Goal: Task Accomplishment & Management: Complete application form

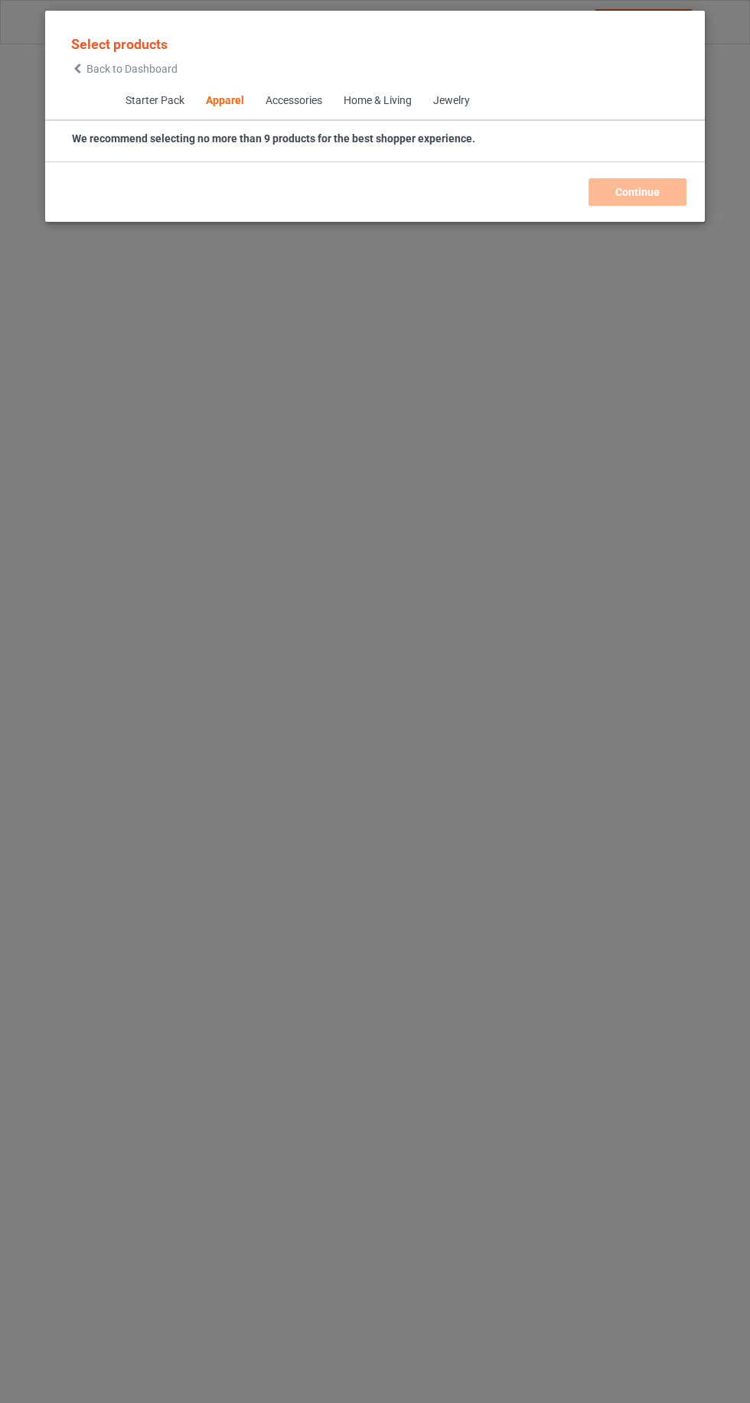
click at [77, 73] on icon at bounding box center [77, 68] width 13 height 11
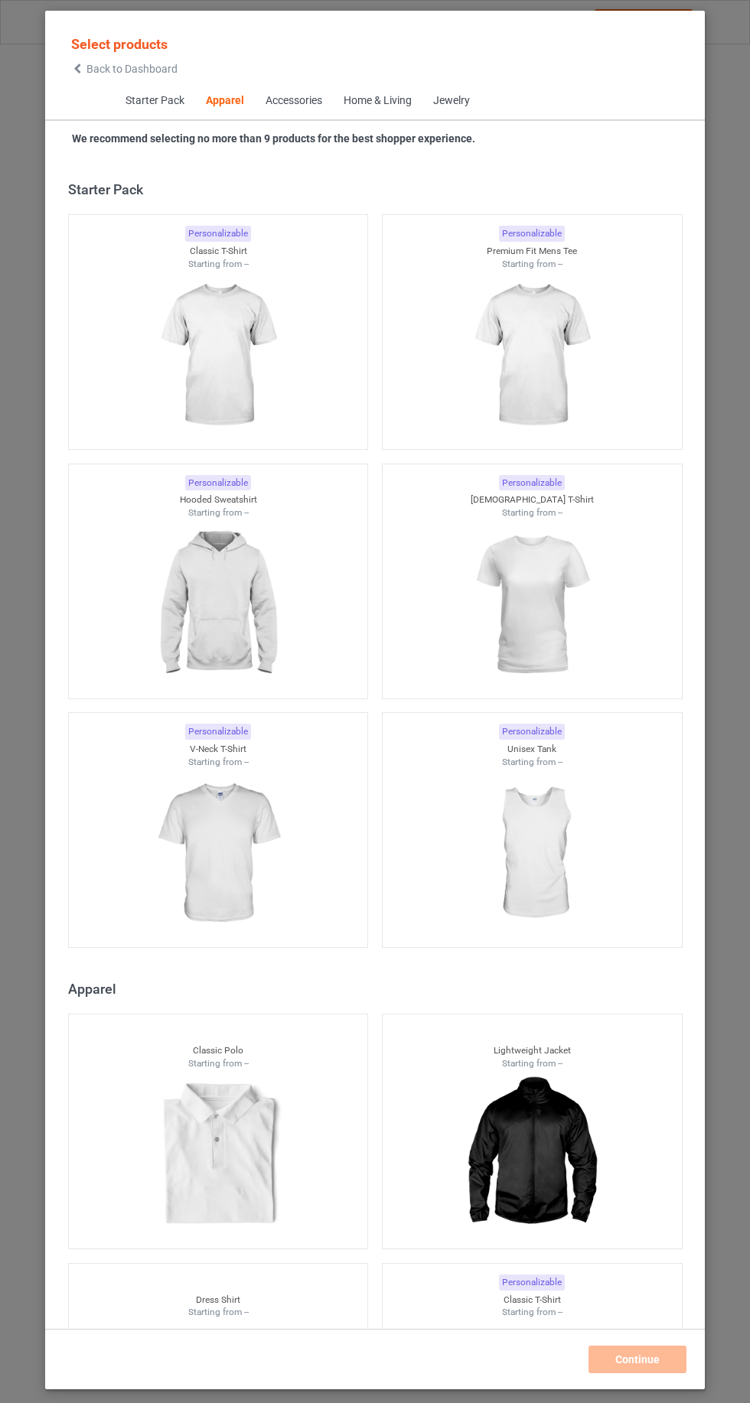
scroll to position [818, 0]
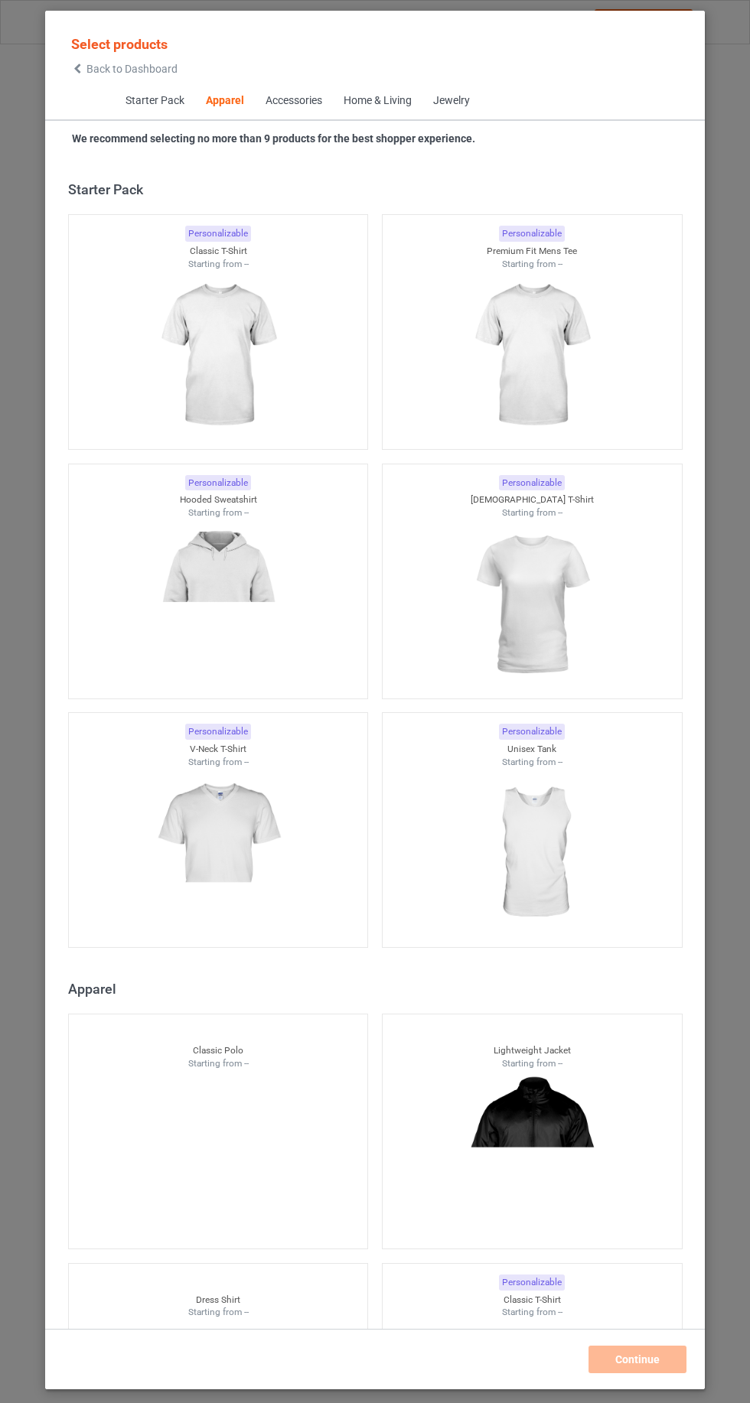
scroll to position [818, 0]
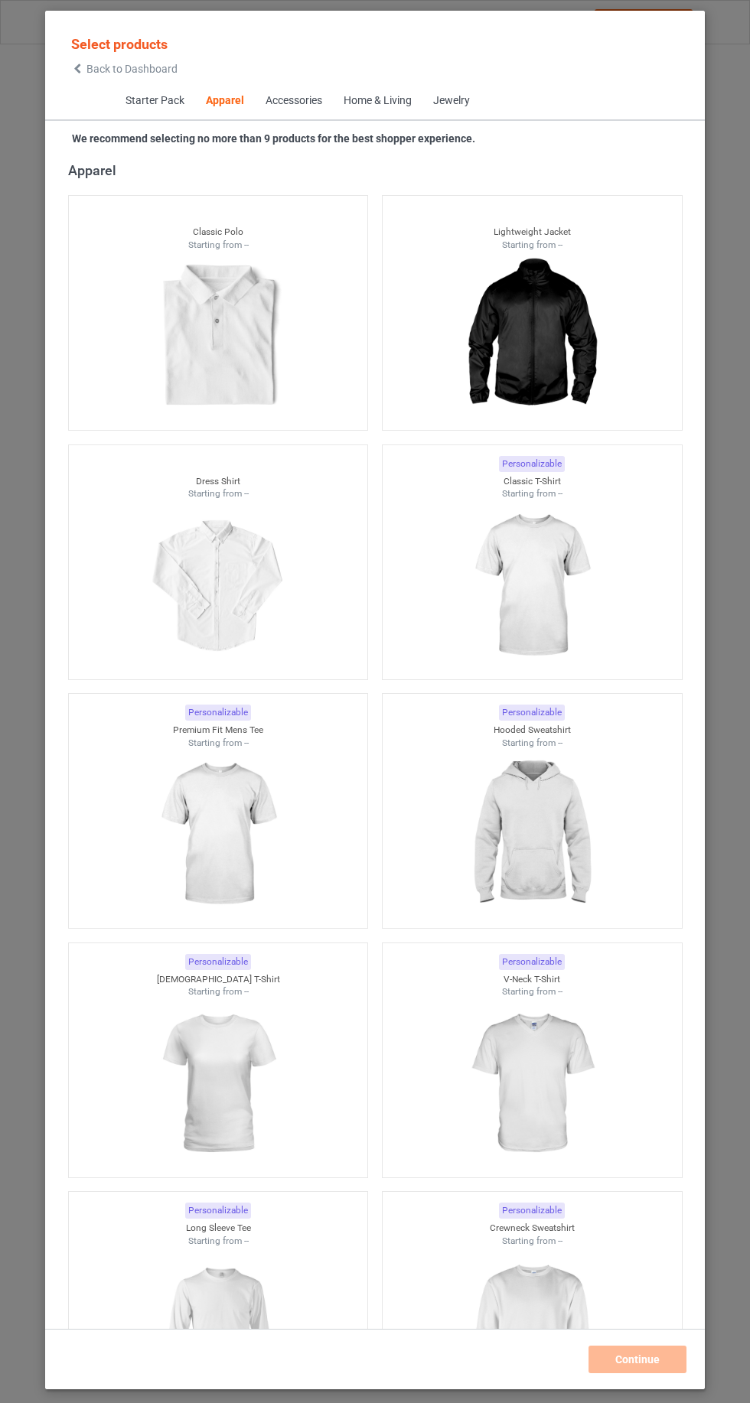
click at [571, 620] on img at bounding box center [531, 585] width 137 height 171
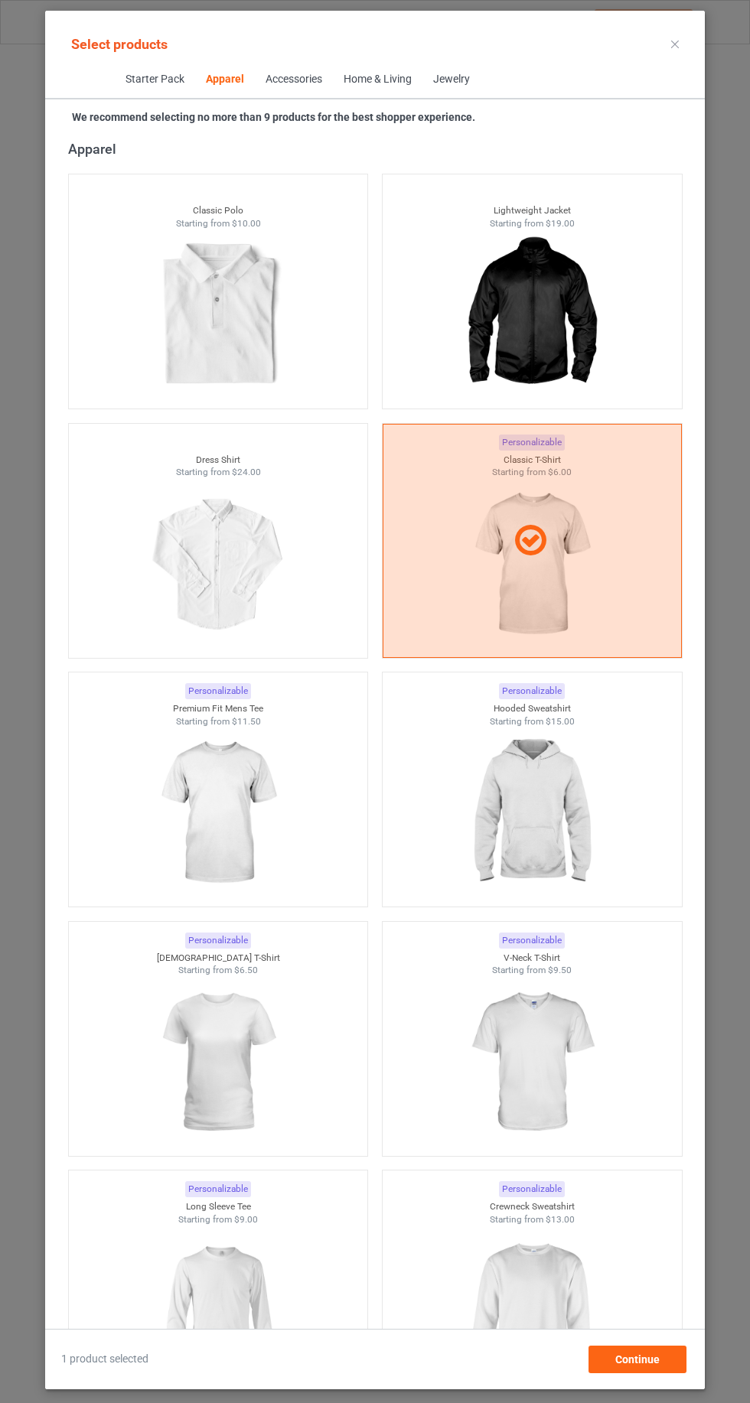
click at [184, 842] on img at bounding box center [217, 812] width 137 height 171
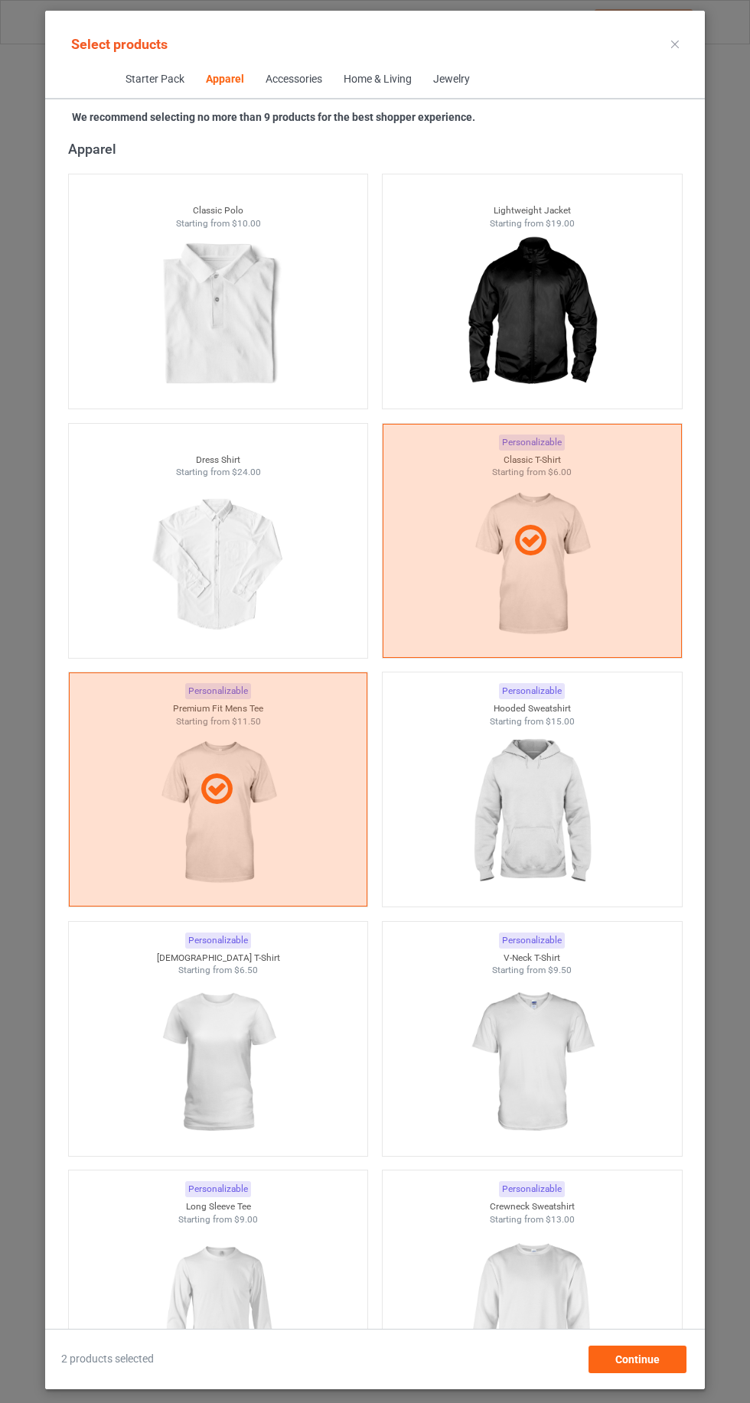
click at [584, 1264] on img at bounding box center [531, 1310] width 137 height 171
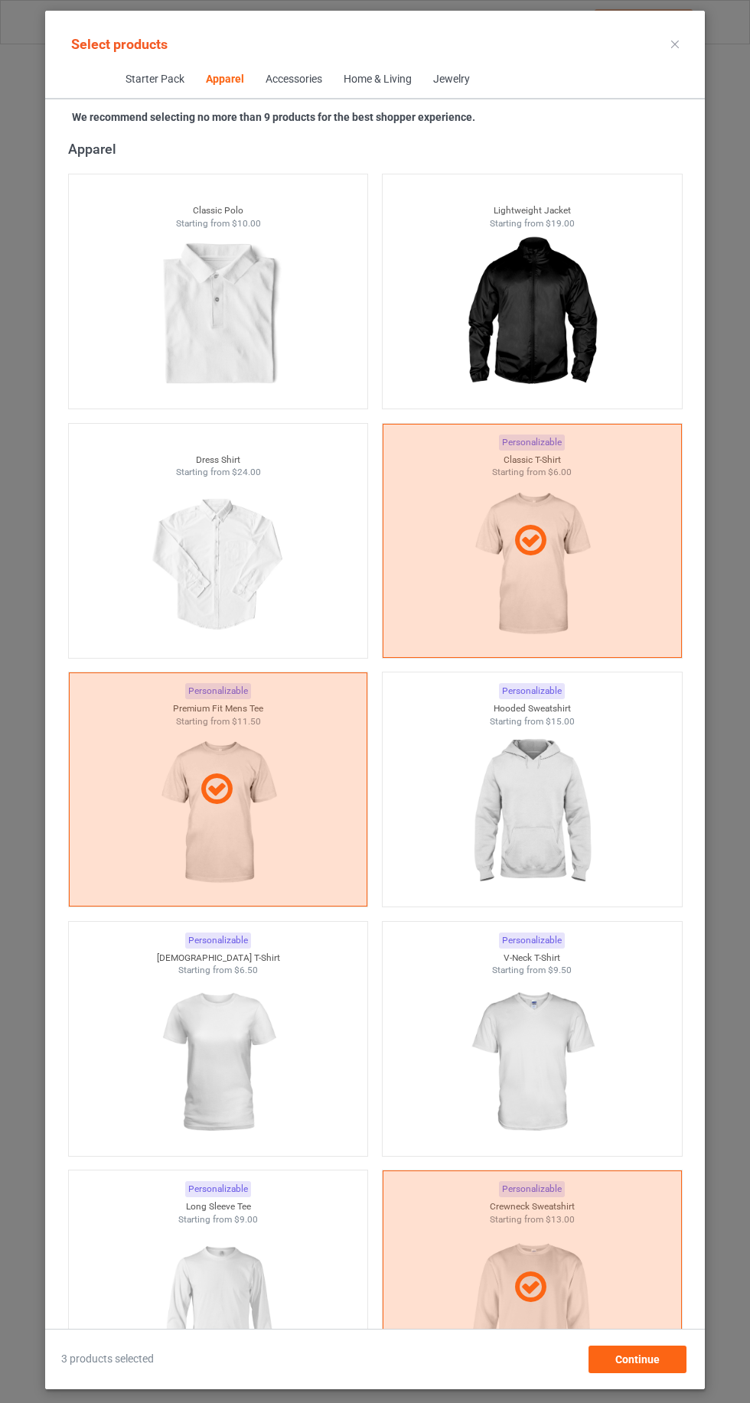
click at [208, 1312] on img at bounding box center [217, 1310] width 137 height 171
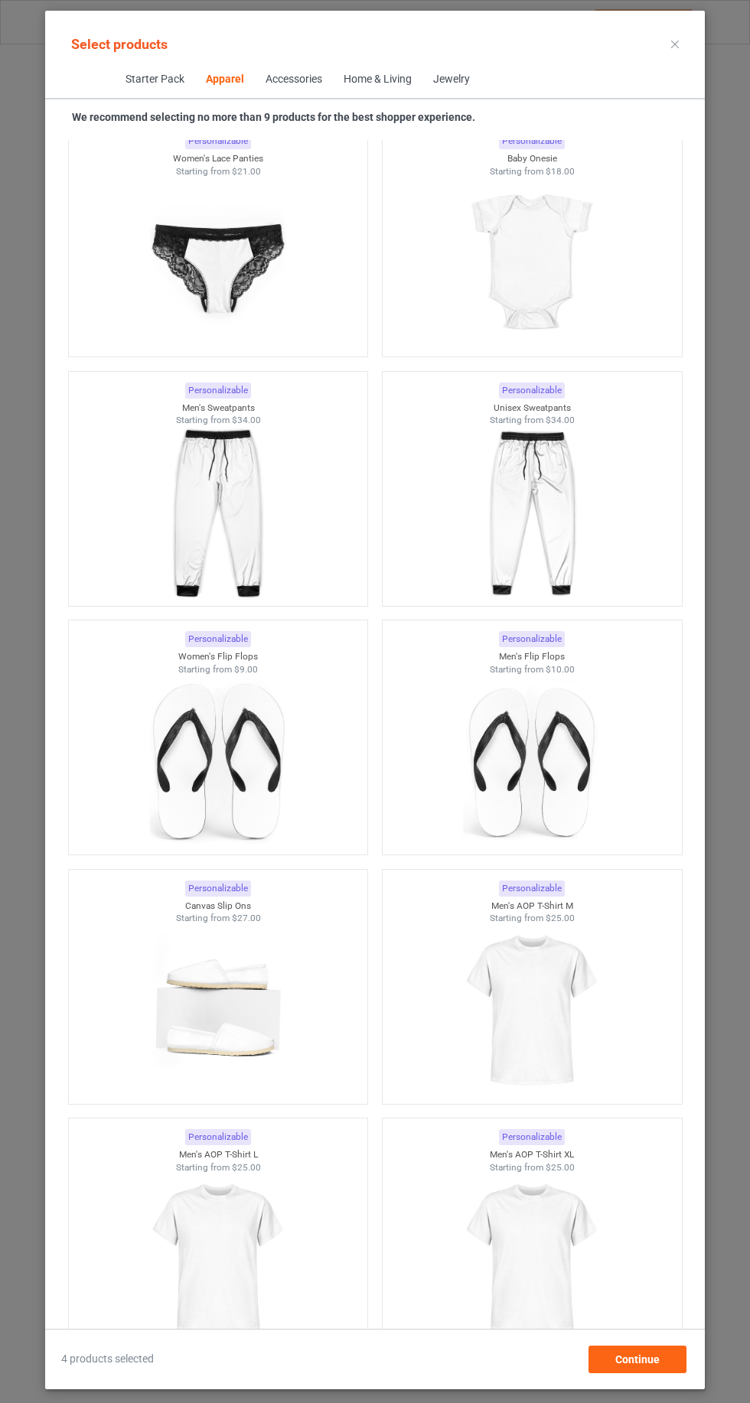
scroll to position [5239, 0]
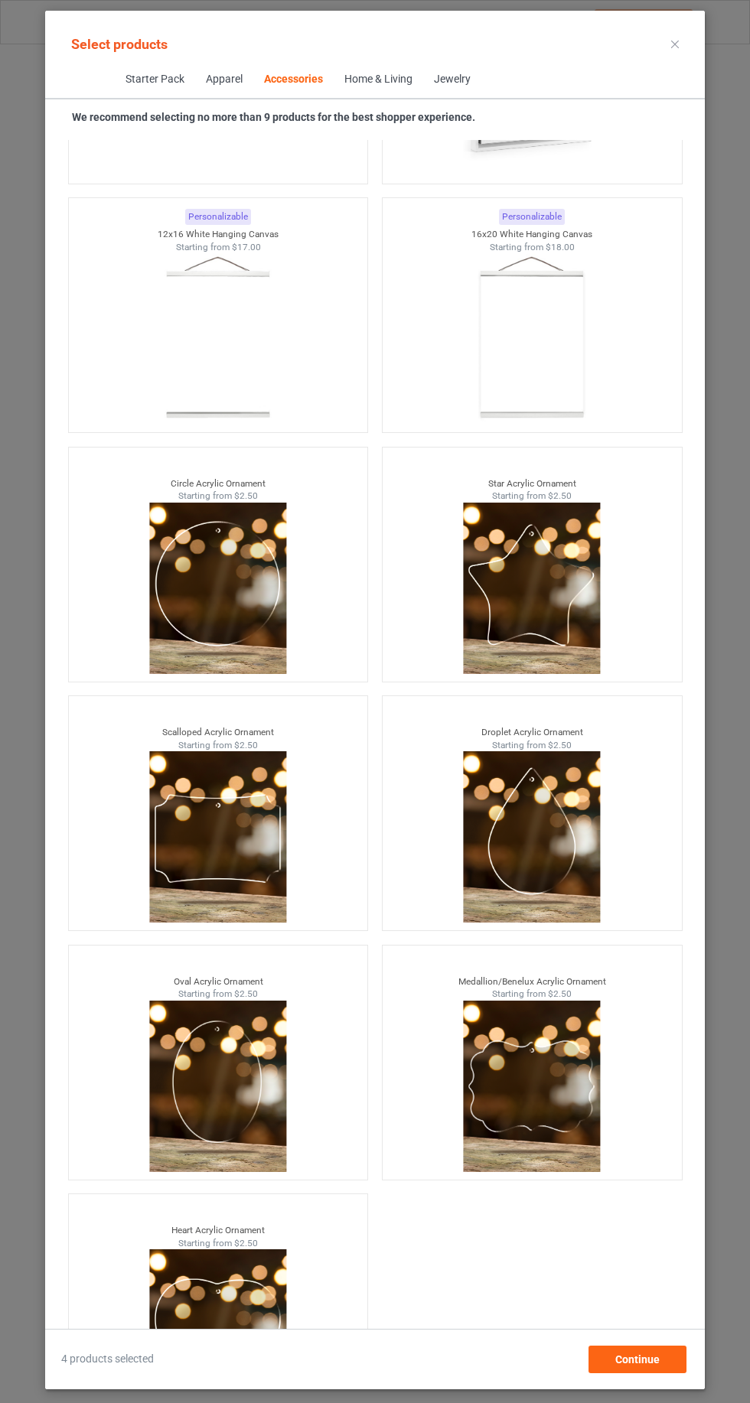
scroll to position [102, 0]
click at [650, 1361] on span "Continue" at bounding box center [637, 1359] width 44 height 12
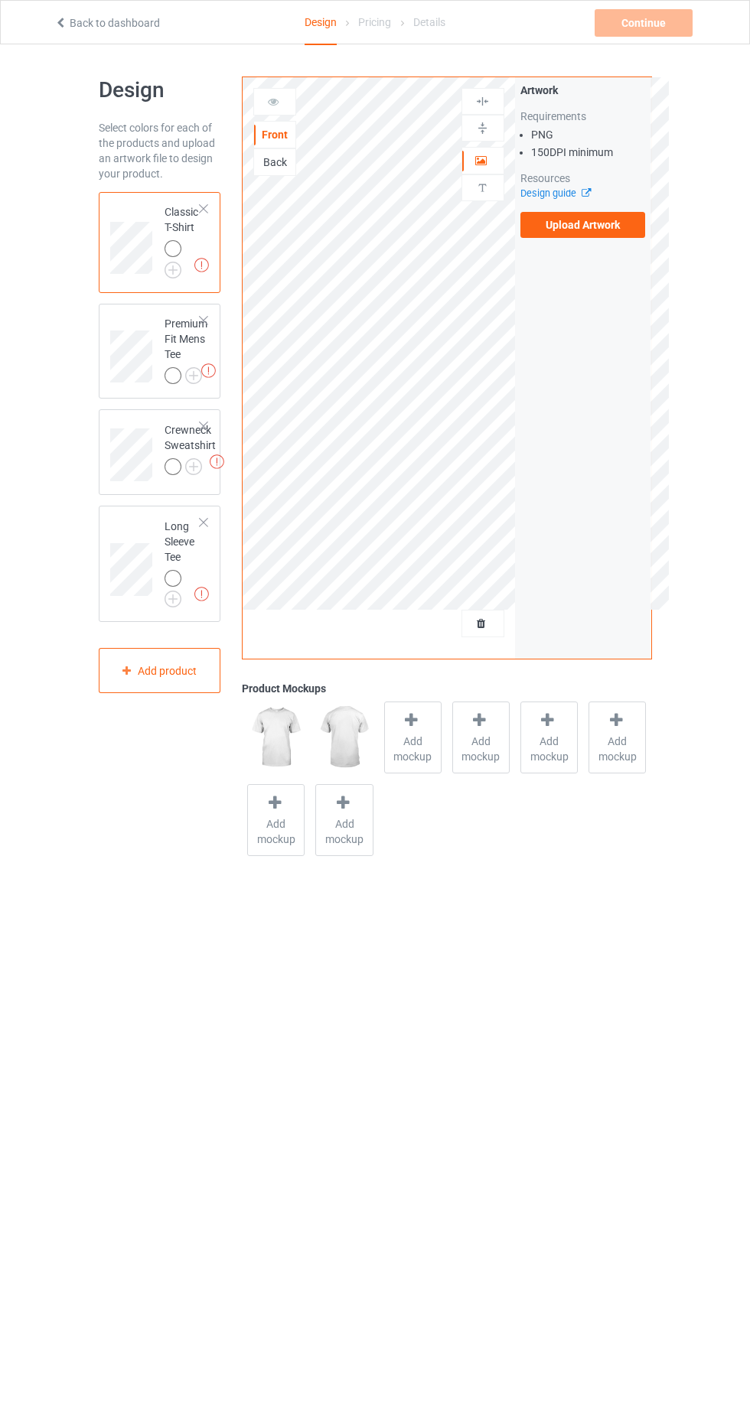
click at [0, 0] on img at bounding box center [0, 0] width 0 height 0
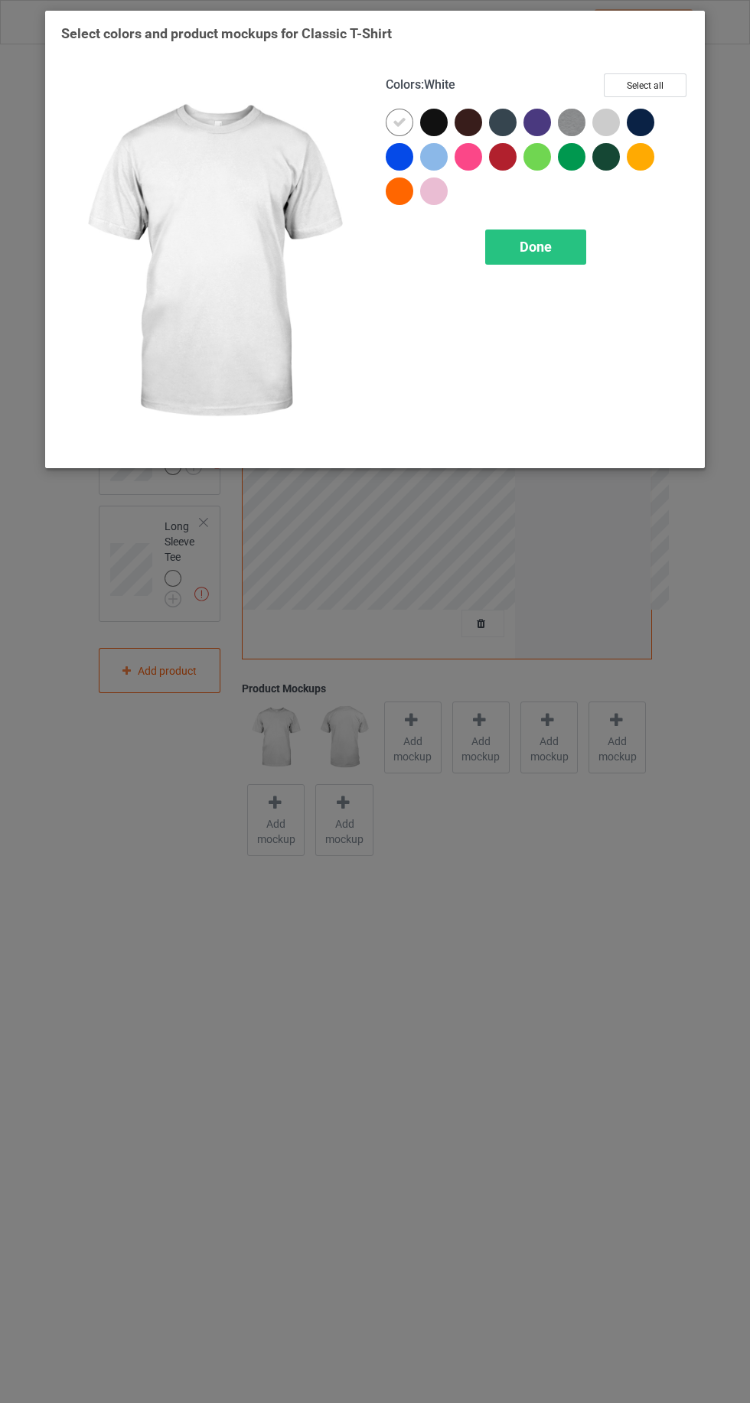
click at [407, 158] on div at bounding box center [399, 157] width 28 height 28
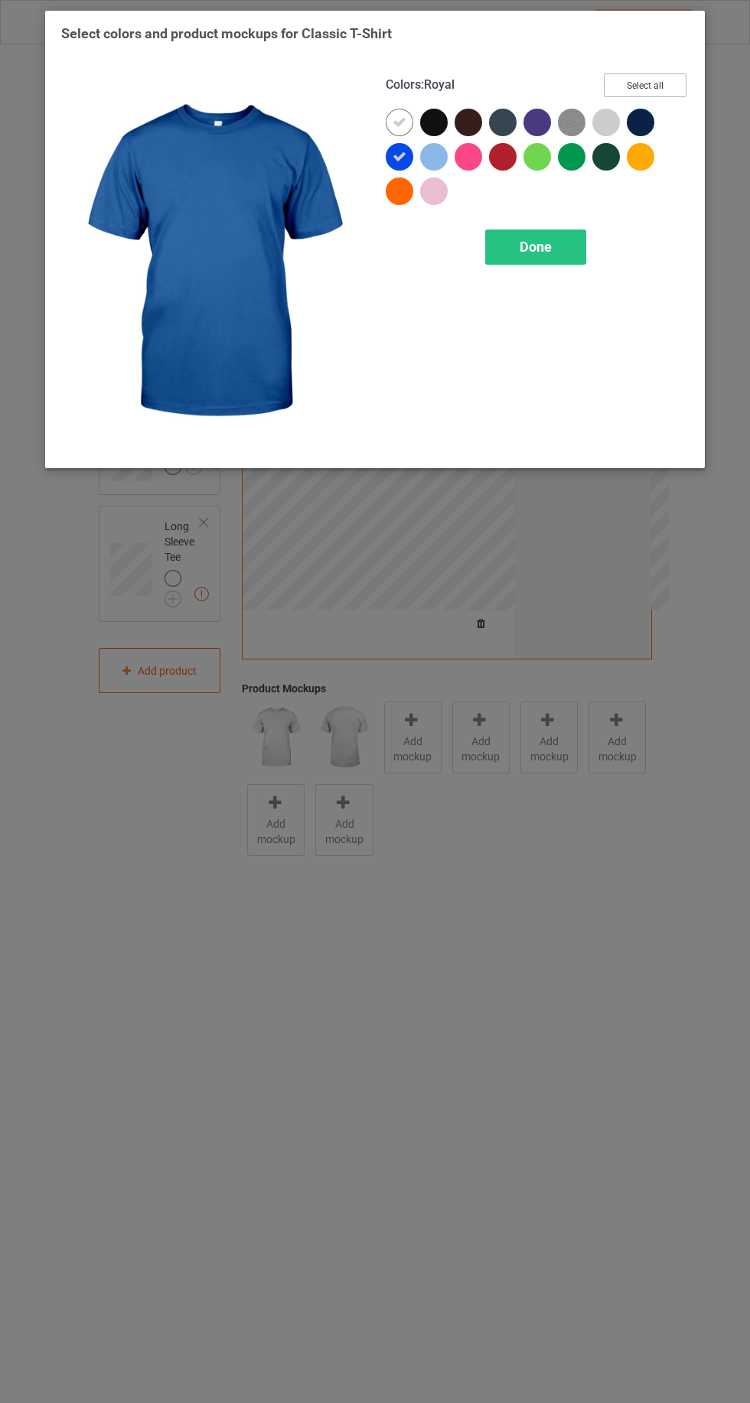
click at [639, 84] on button "Select all" at bounding box center [644, 85] width 83 height 24
click at [398, 122] on icon at bounding box center [399, 122] width 14 height 14
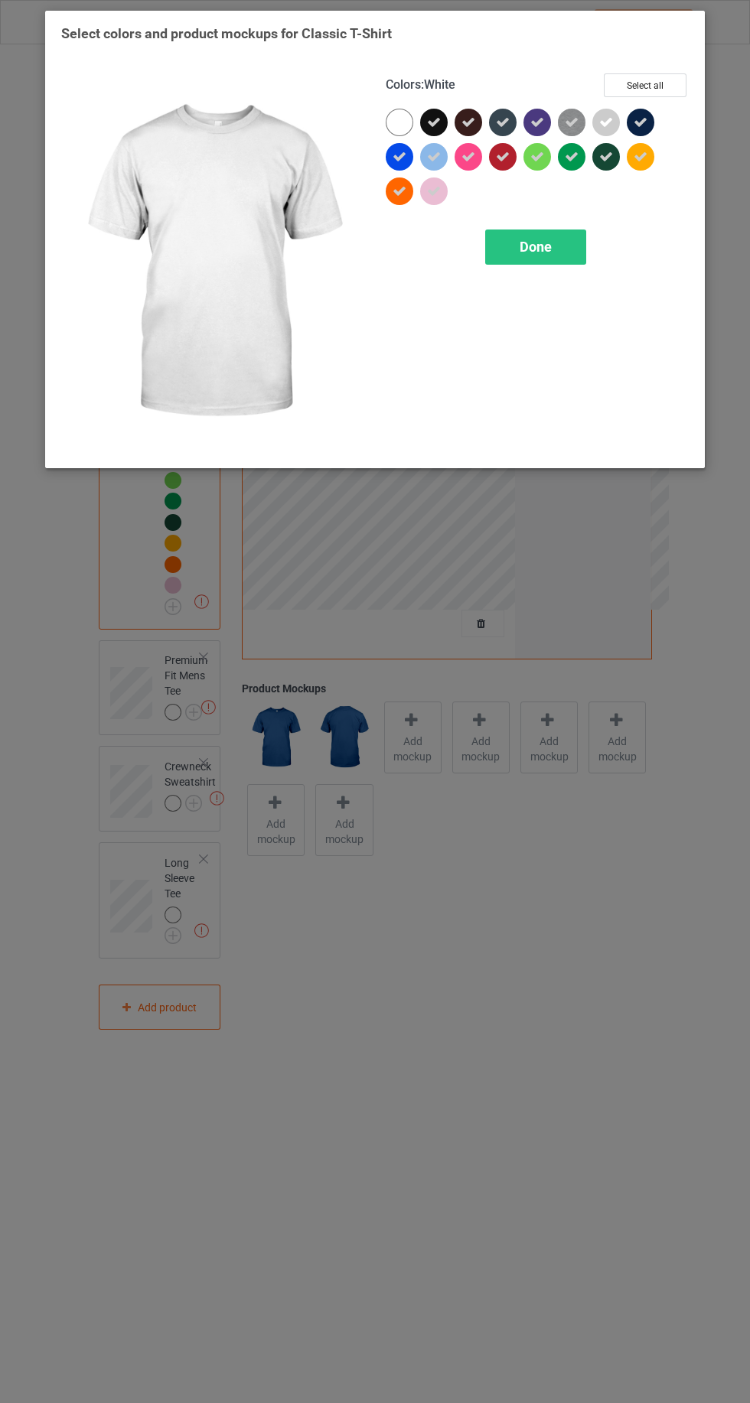
click at [391, 128] on div at bounding box center [399, 123] width 28 height 28
click at [521, 239] on span "Done" at bounding box center [535, 247] width 32 height 16
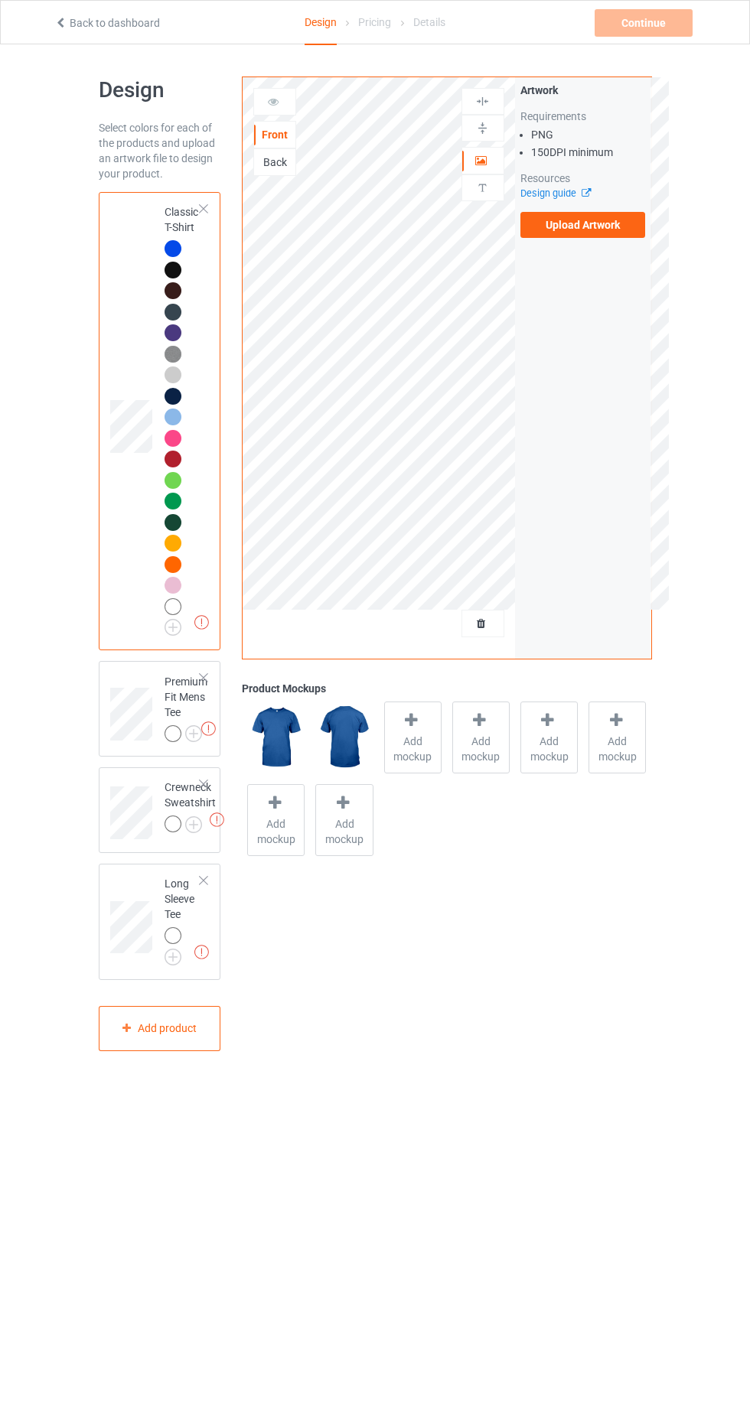
click at [0, 0] on img at bounding box center [0, 0] width 0 height 0
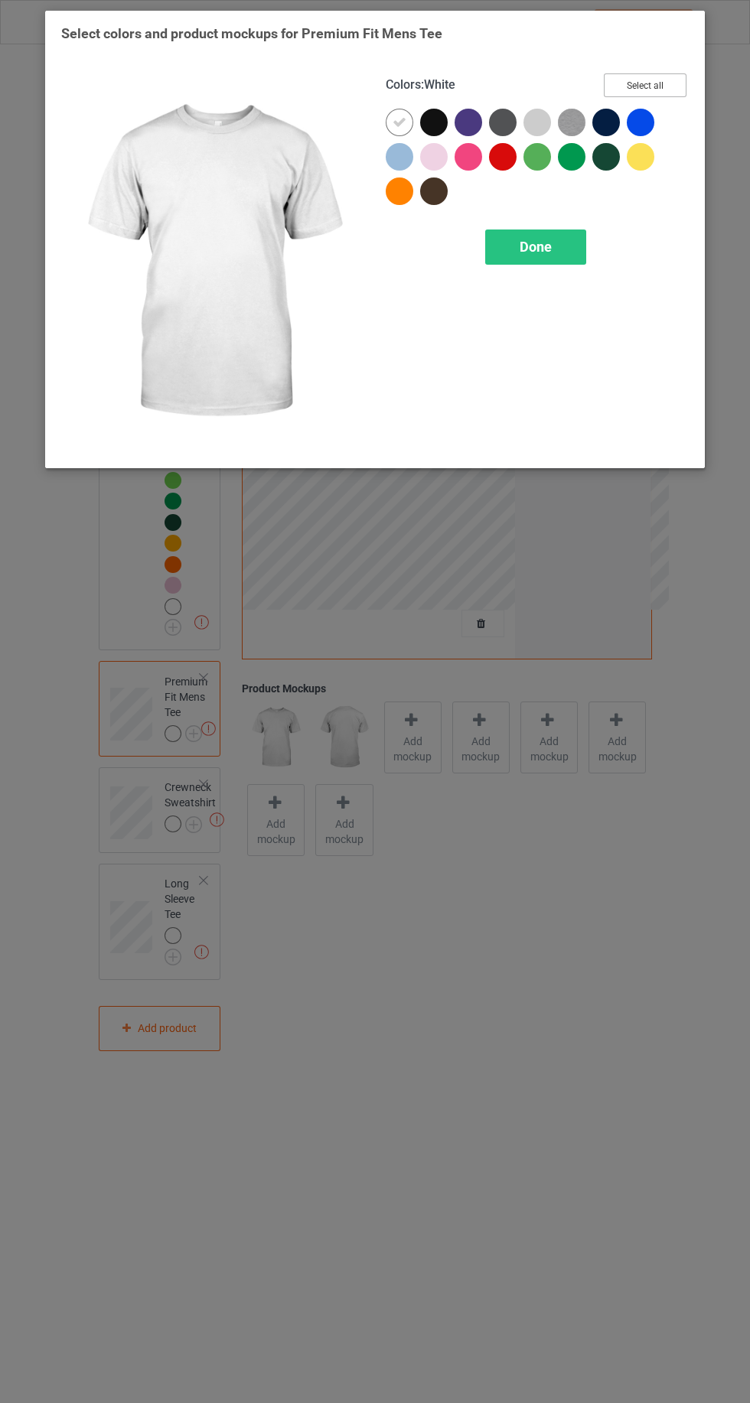
click at [645, 78] on button "Select all" at bounding box center [644, 85] width 83 height 24
click at [505, 243] on div "Done" at bounding box center [535, 246] width 101 height 35
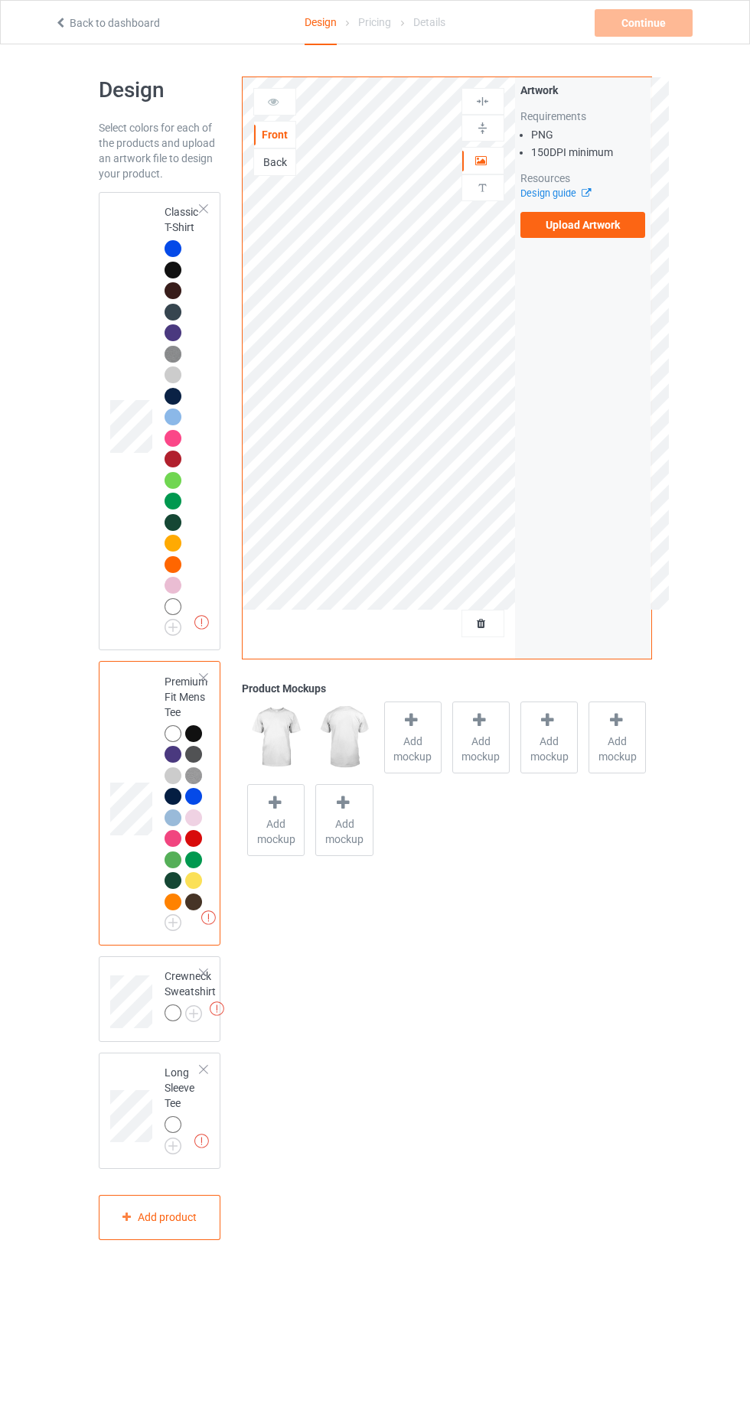
click at [0, 0] on img at bounding box center [0, 0] width 0 height 0
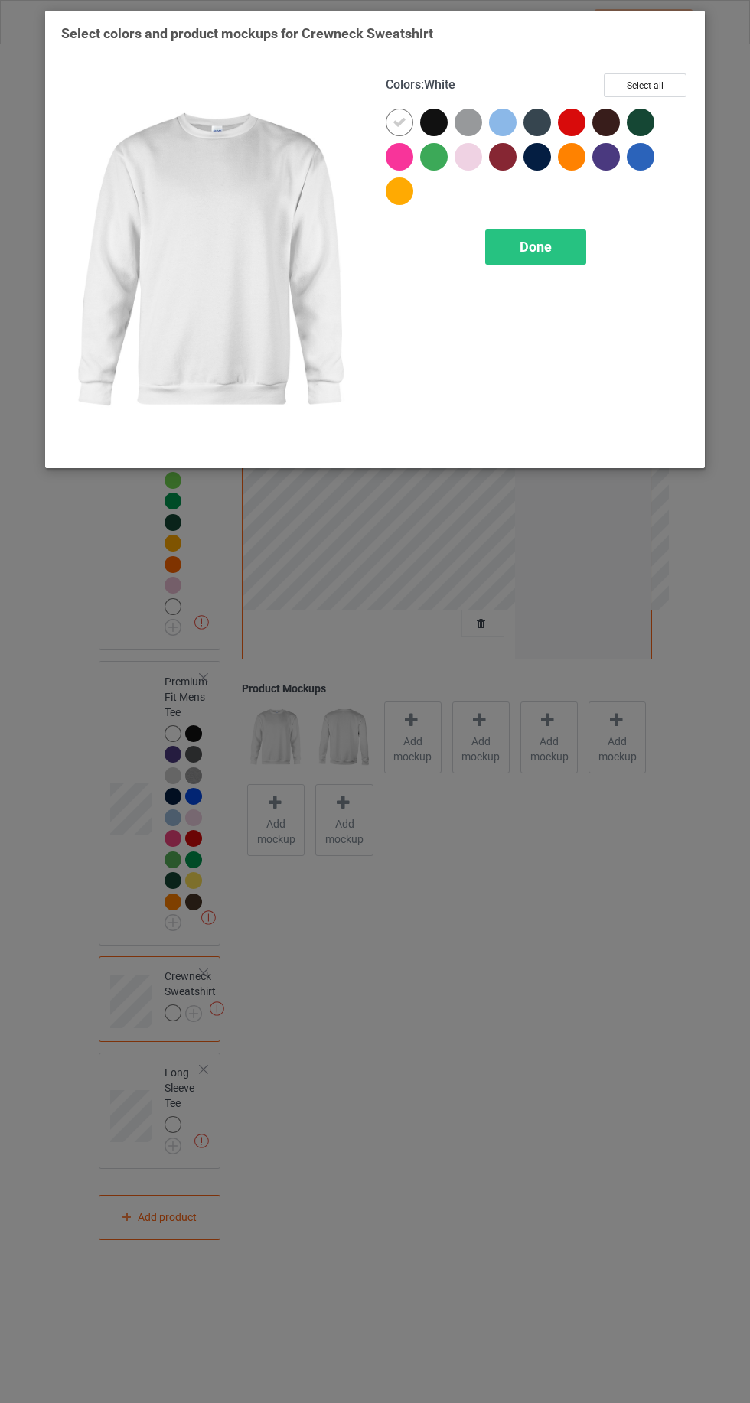
click at [677, 32] on h3 "Select colors and product mockups for Crewneck Sweatshirt" at bounding box center [374, 33] width 627 height 18
click at [684, 82] on button "Select all" at bounding box center [644, 85] width 83 height 24
click at [398, 122] on icon at bounding box center [399, 122] width 14 height 14
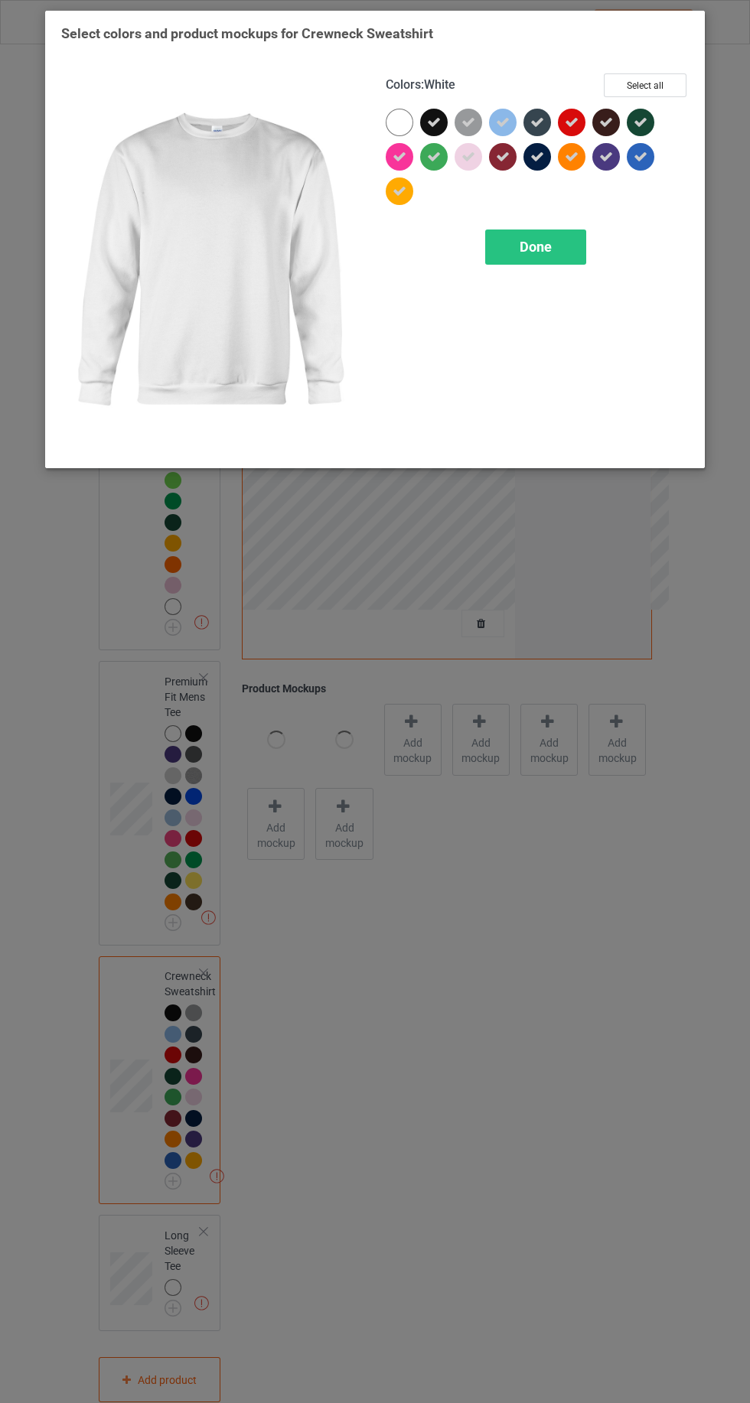
click at [390, 128] on div at bounding box center [399, 123] width 28 height 28
click at [519, 246] on span "Done" at bounding box center [535, 247] width 32 height 16
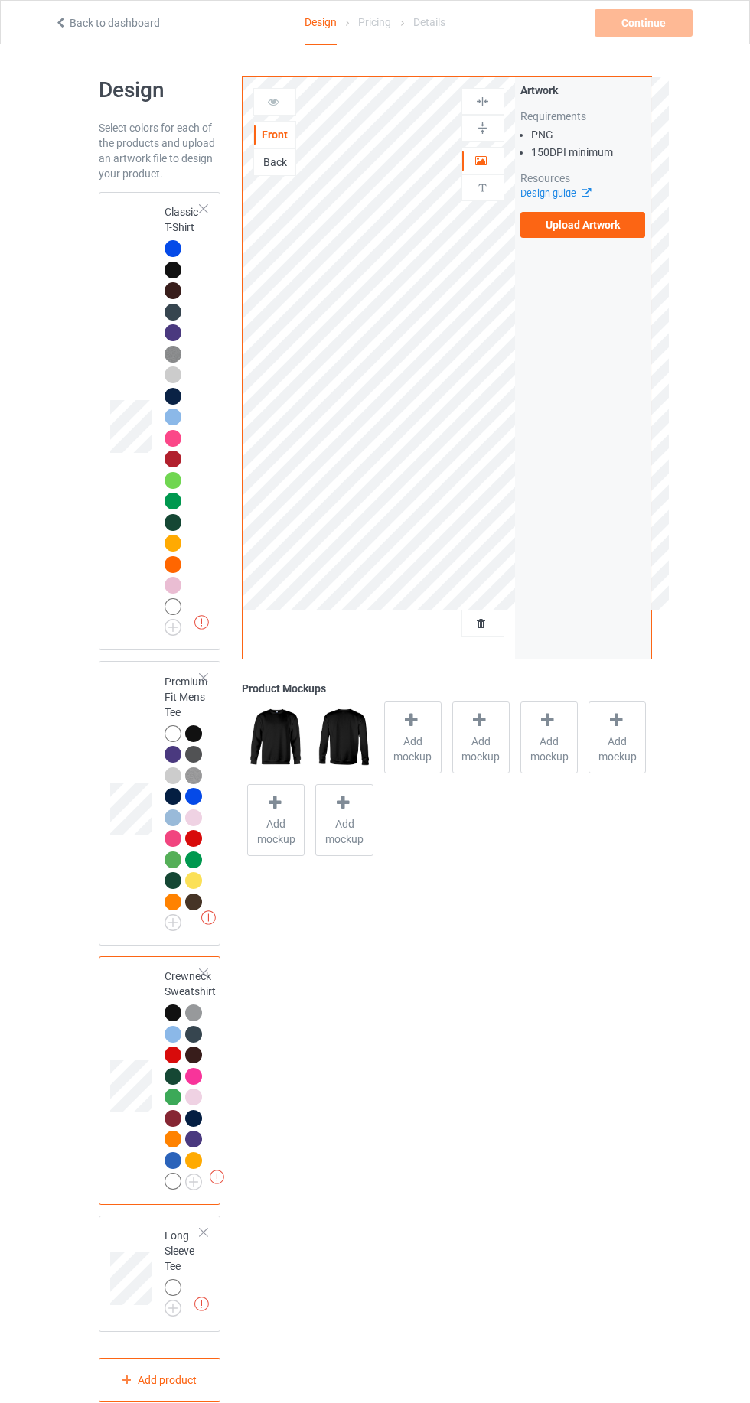
click at [0, 0] on img at bounding box center [0, 0] width 0 height 0
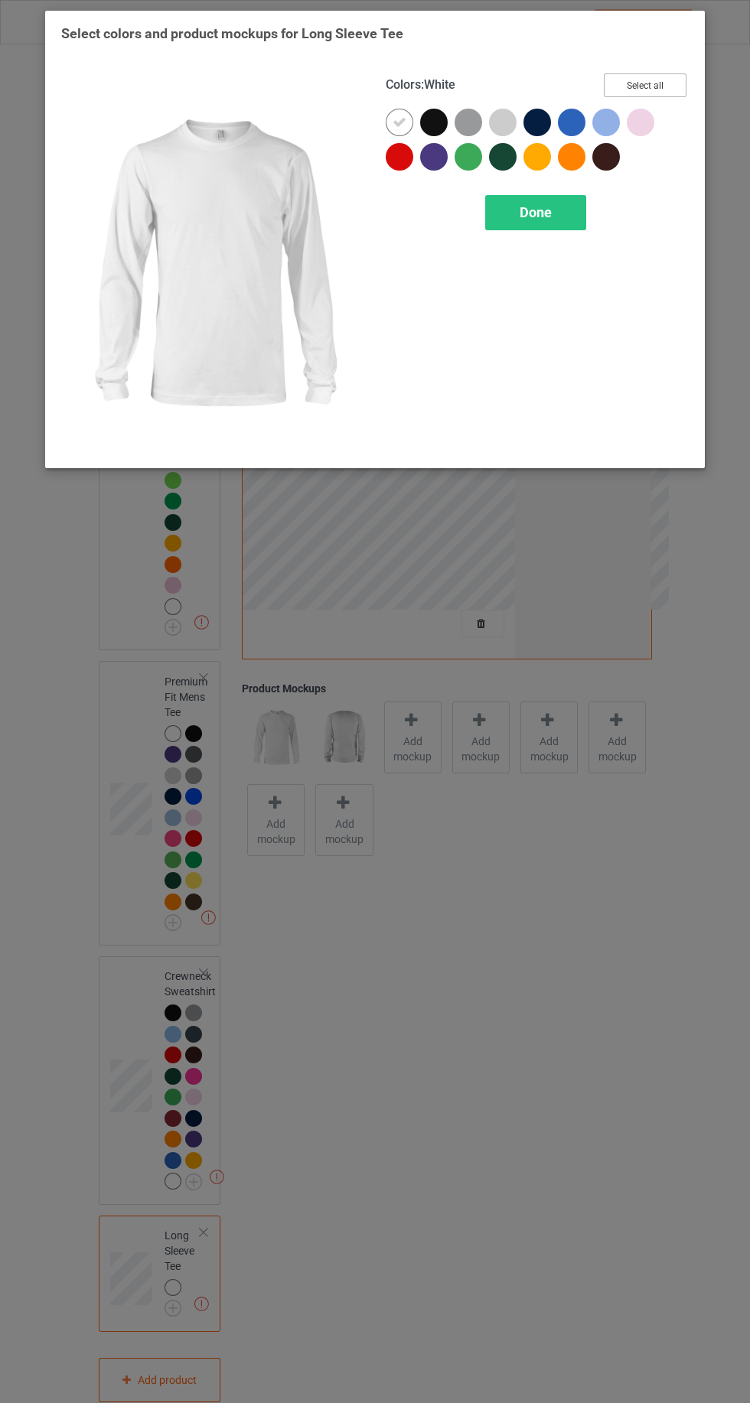
click at [677, 78] on button "Select all" at bounding box center [644, 85] width 83 height 24
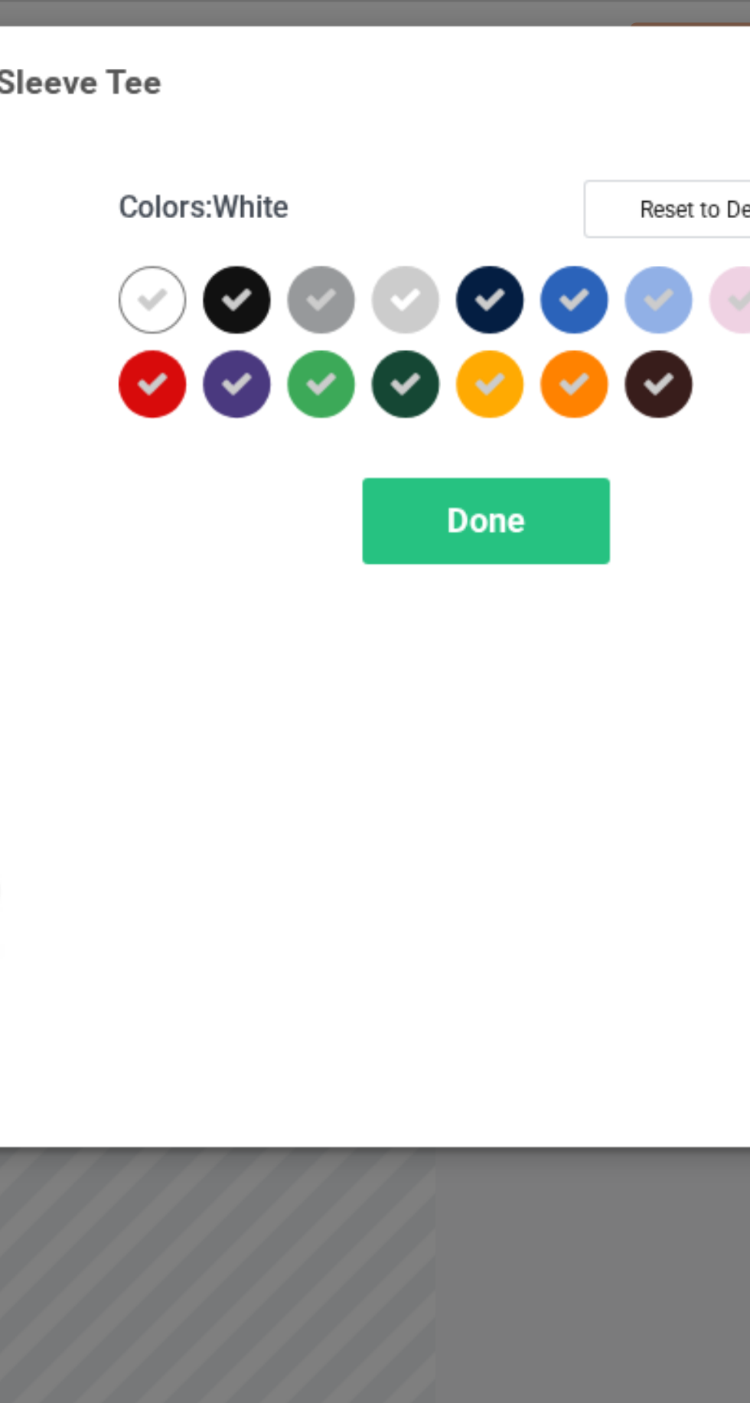
click at [407, 118] on div at bounding box center [399, 123] width 28 height 28
click at [399, 121] on div at bounding box center [399, 123] width 28 height 28
click at [512, 214] on div "Done" at bounding box center [535, 212] width 101 height 35
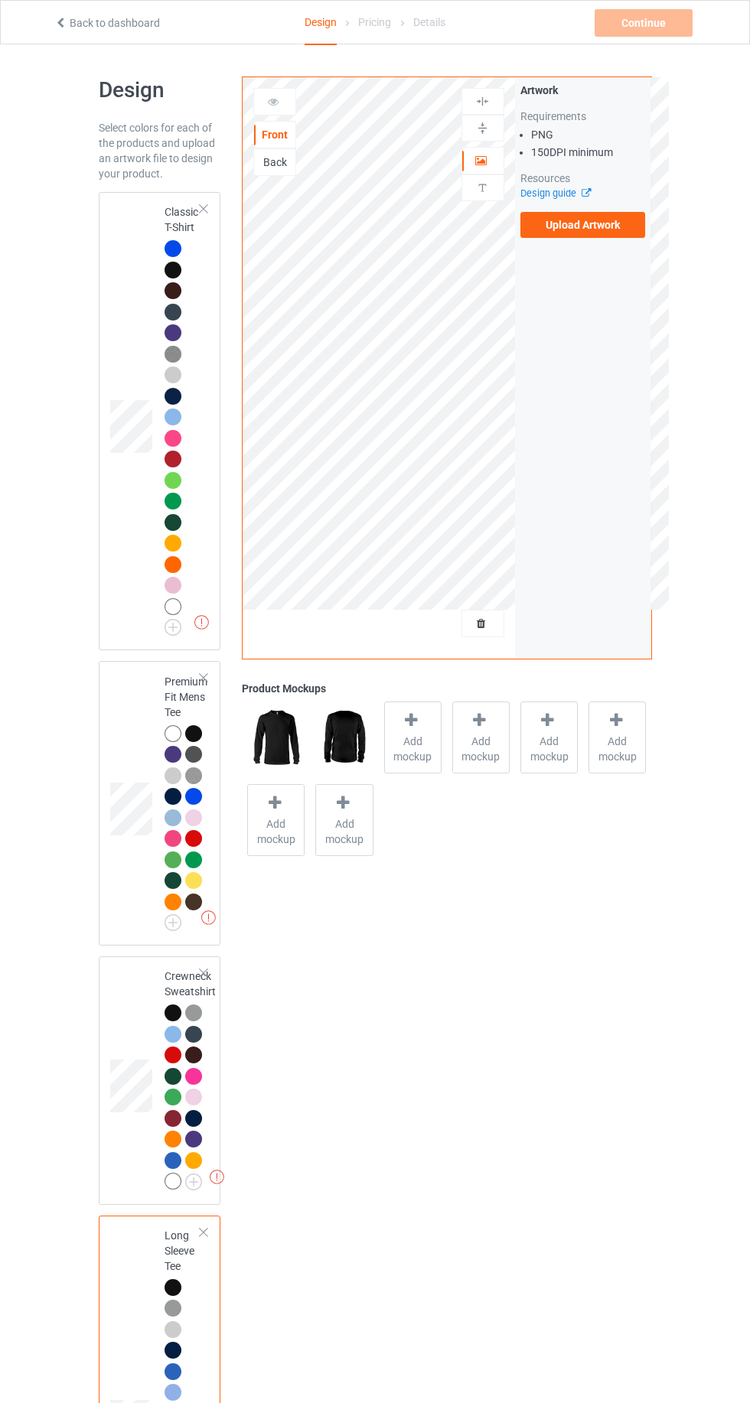
click at [110, 294] on td at bounding box center [133, 421] width 46 height 446
click at [402, 746] on span "Add mockup" at bounding box center [413, 748] width 56 height 31
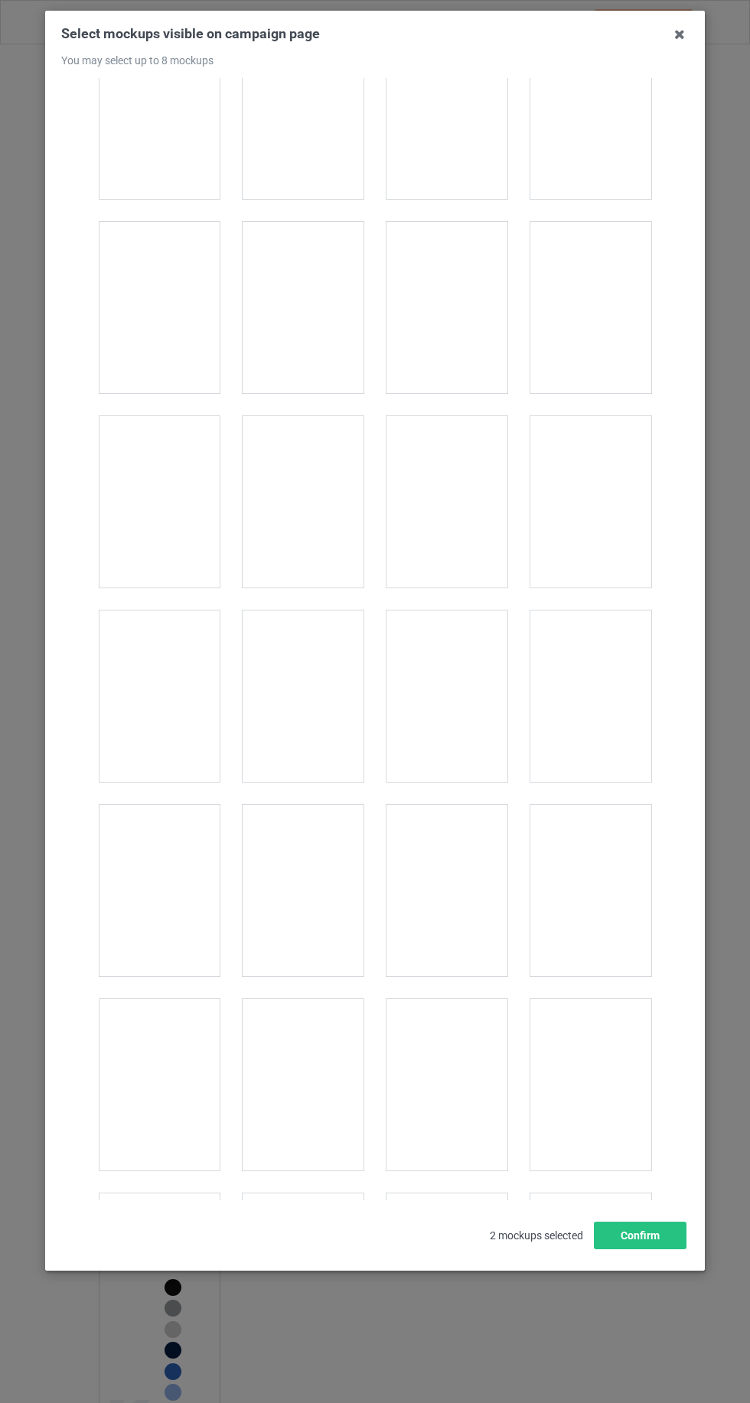
scroll to position [21085, 0]
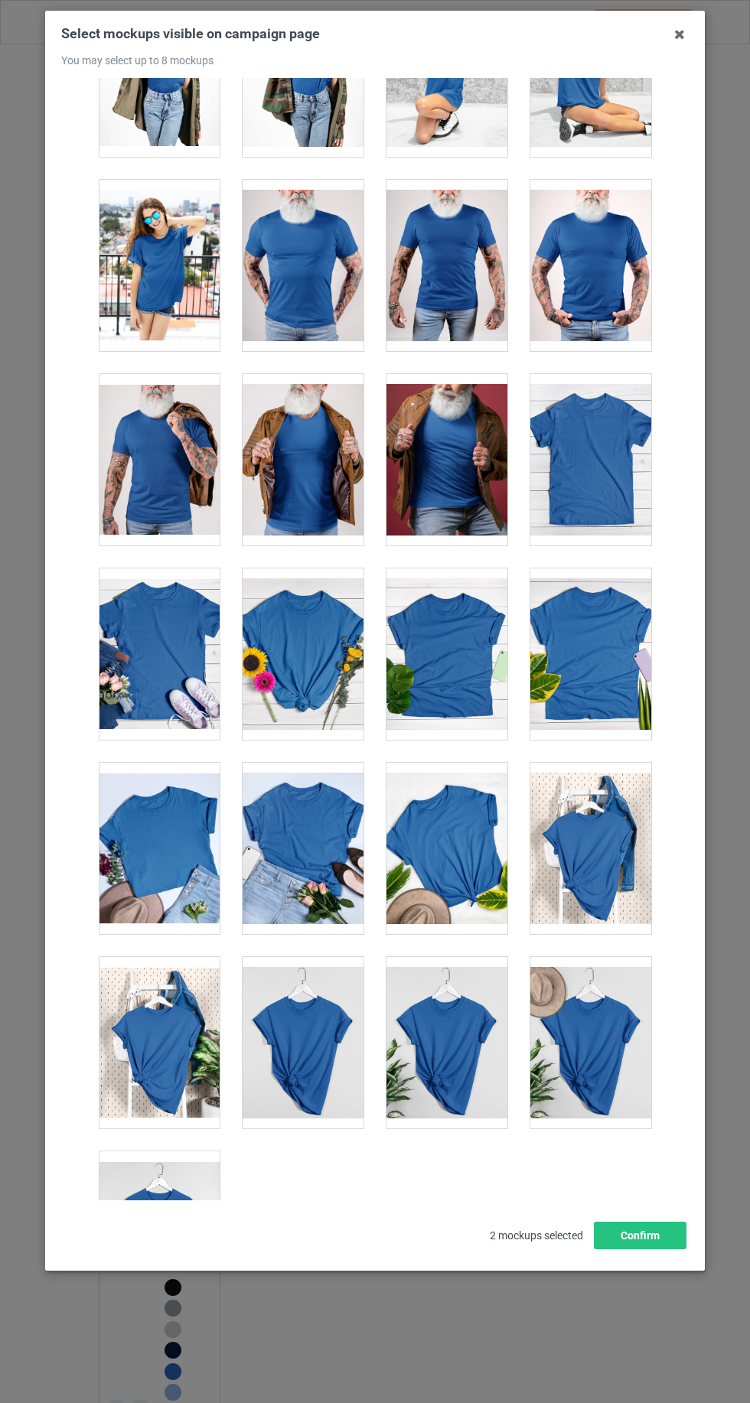
click at [122, 1195] on div at bounding box center [159, 1236] width 121 height 171
click at [609, 995] on div at bounding box center [590, 1042] width 121 height 171
click at [444, 981] on div at bounding box center [446, 1042] width 121 height 171
click at [484, 821] on div at bounding box center [446, 848] width 121 height 171
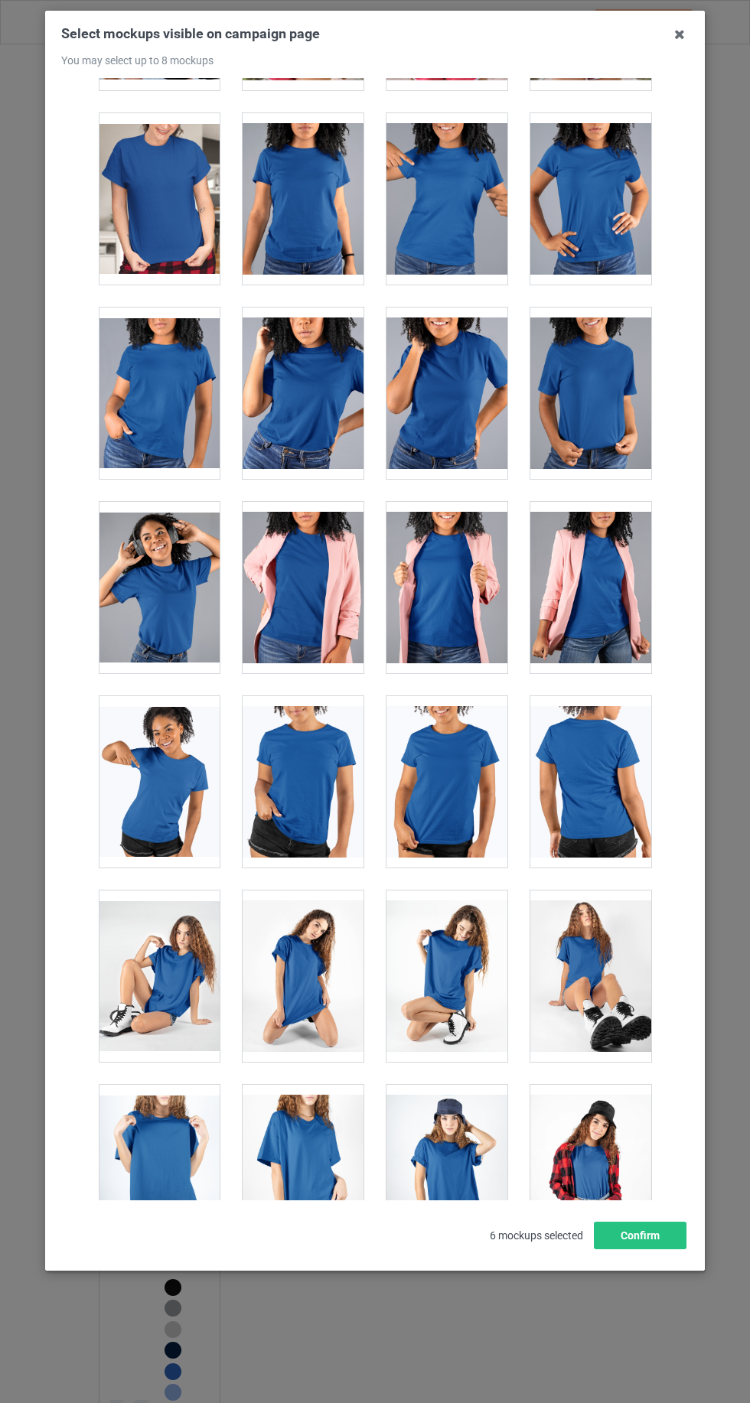
scroll to position [19797, 0]
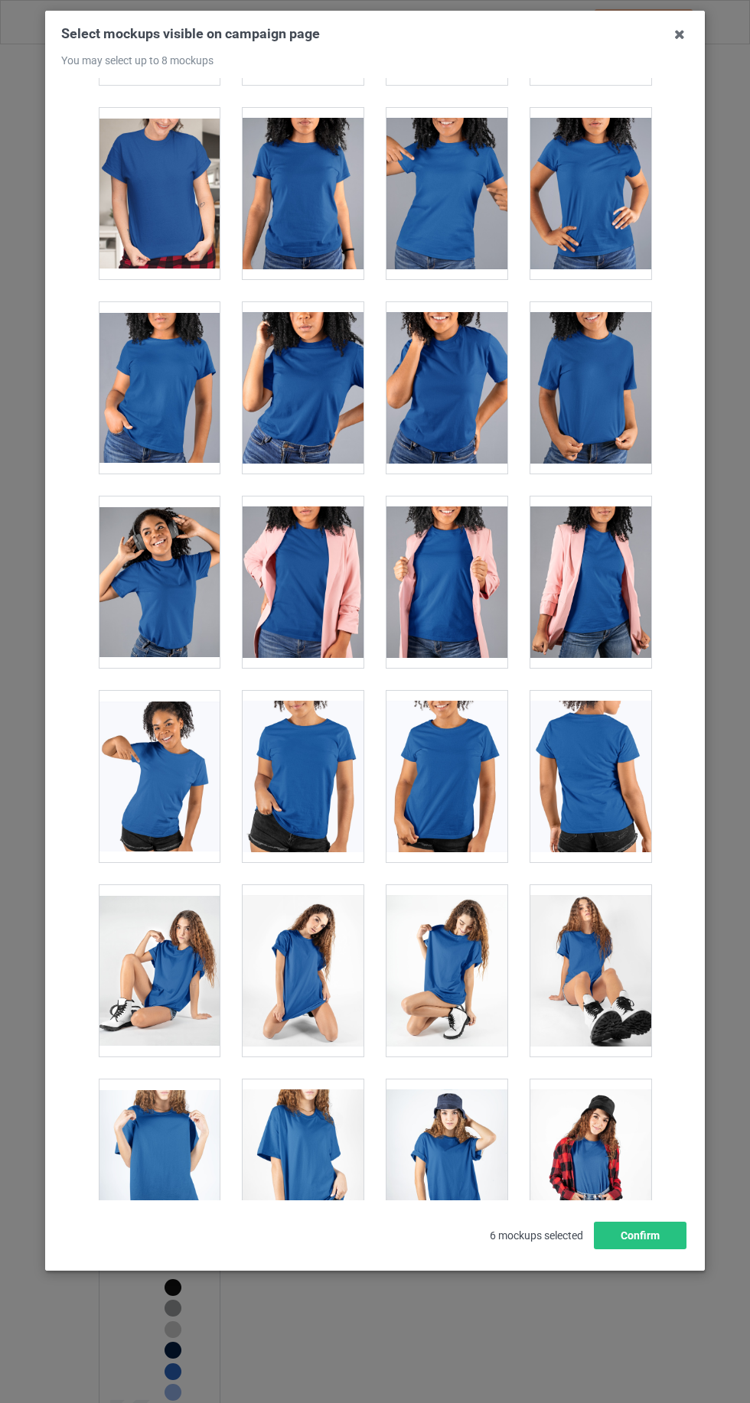
click at [481, 1133] on div at bounding box center [446, 1164] width 121 height 171
click at [685, 1249] on button "Confirm" at bounding box center [640, 1235] width 93 height 28
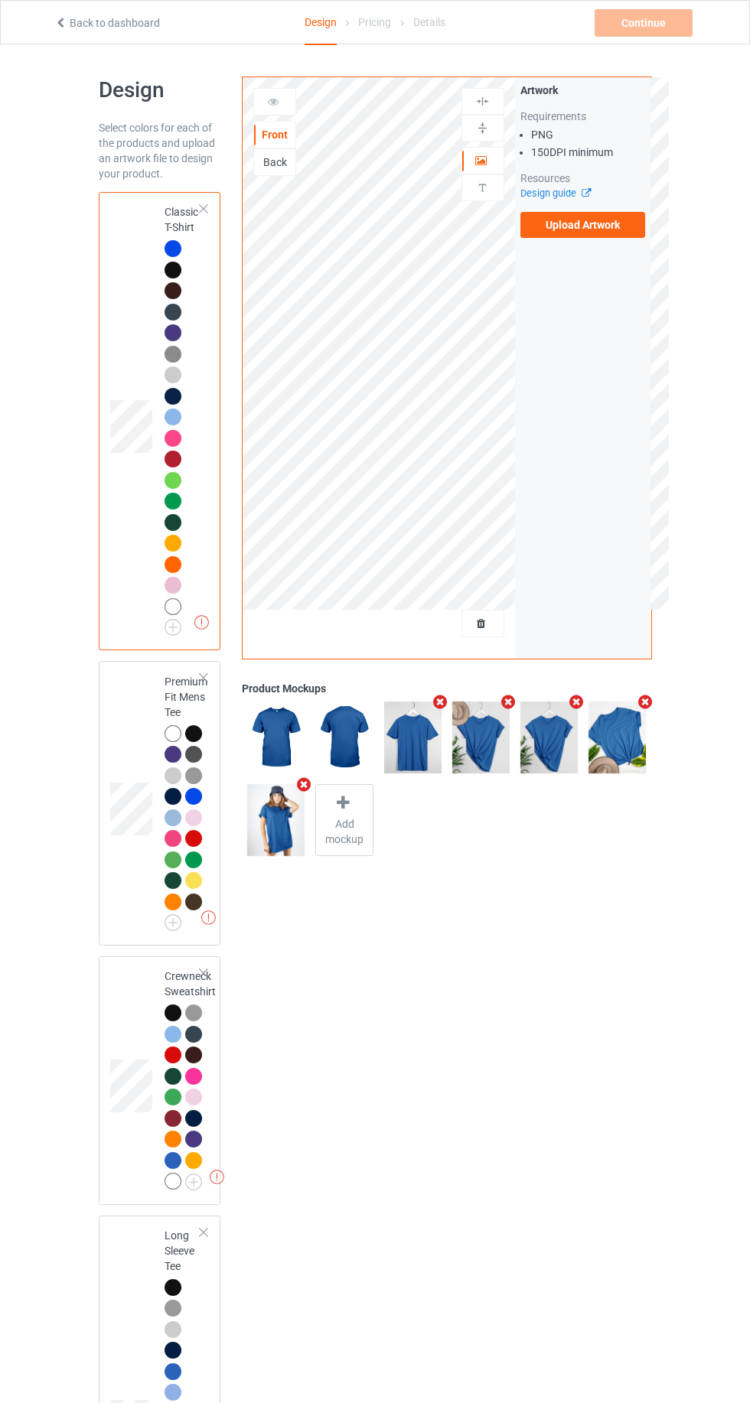
click at [119, 296] on td at bounding box center [133, 421] width 46 height 446
click at [584, 225] on label "Upload Artwork" at bounding box center [582, 225] width 125 height 26
click at [0, 0] on input "Upload Artwork" at bounding box center [0, 0] width 0 height 0
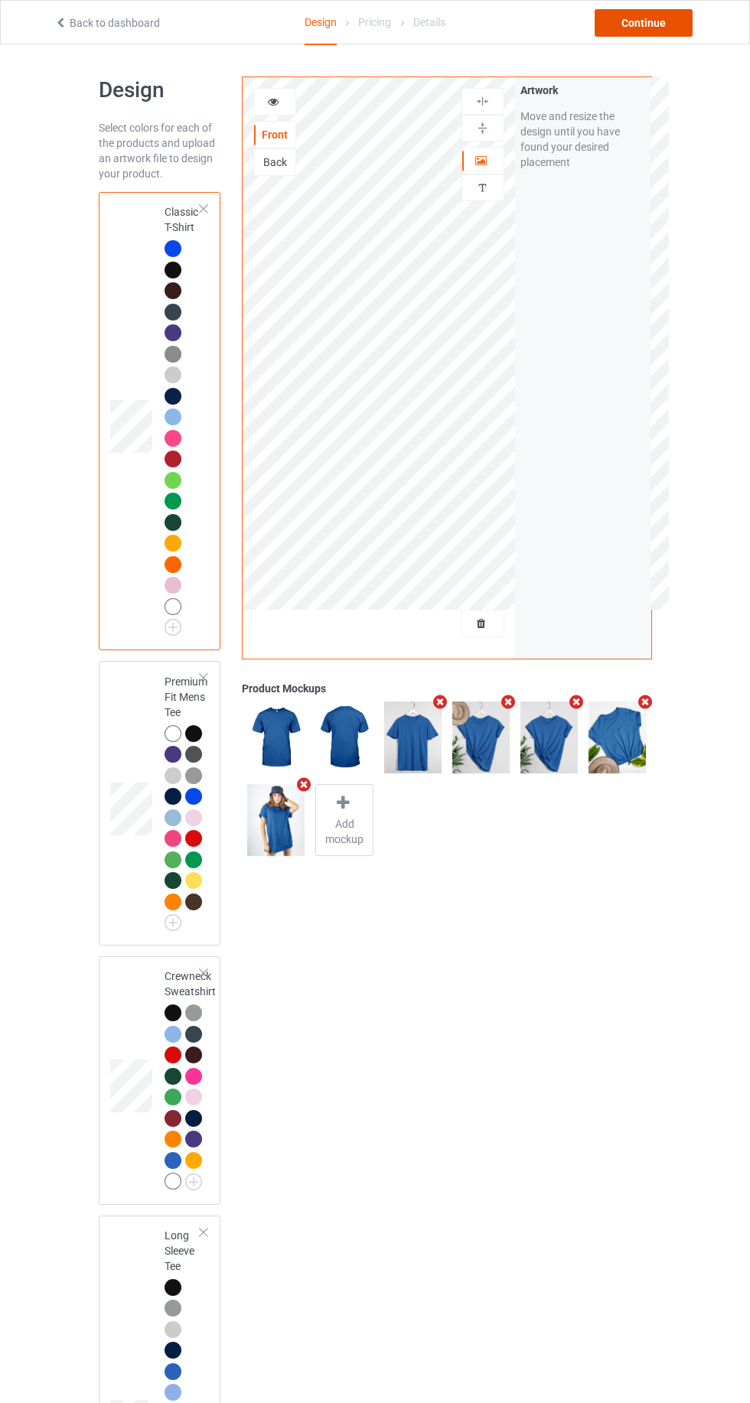
click at [668, 29] on div "Continue" at bounding box center [643, 23] width 98 height 28
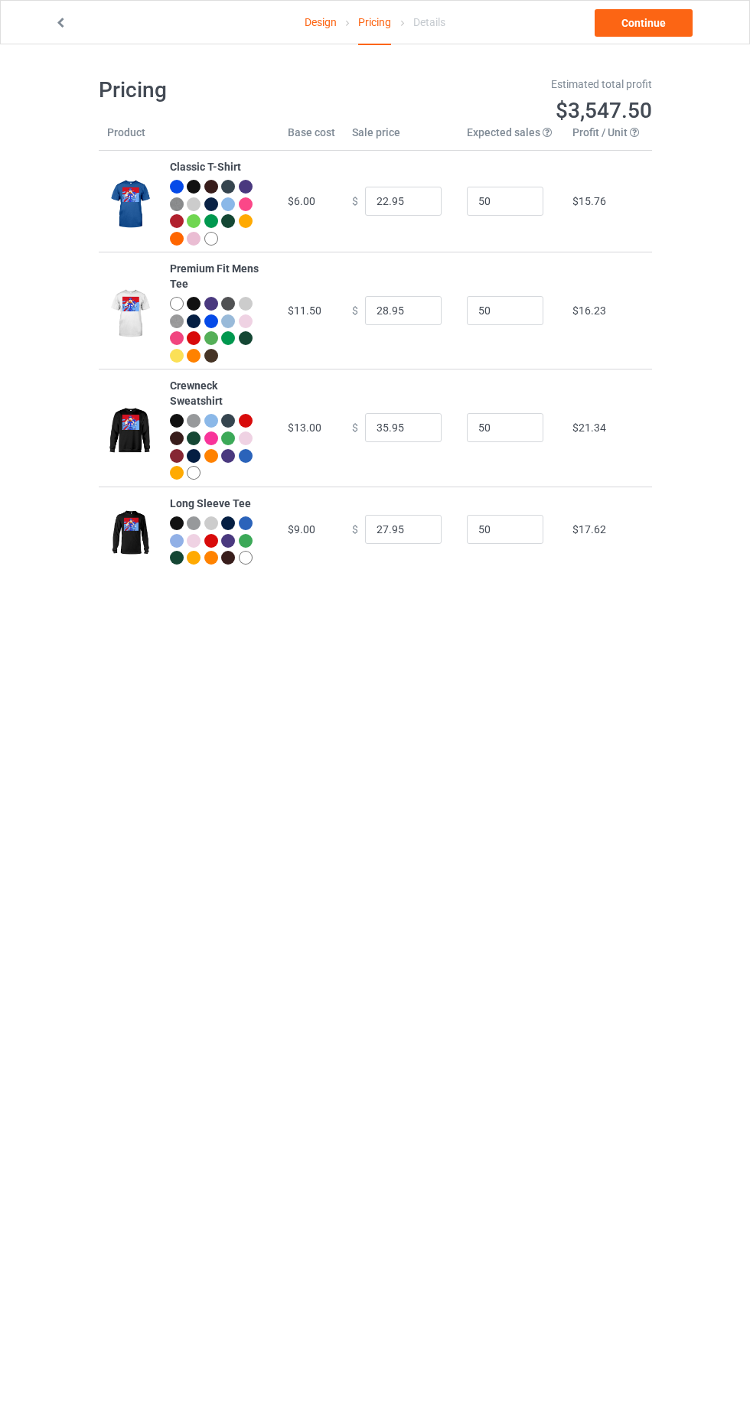
scroll to position [16, 0]
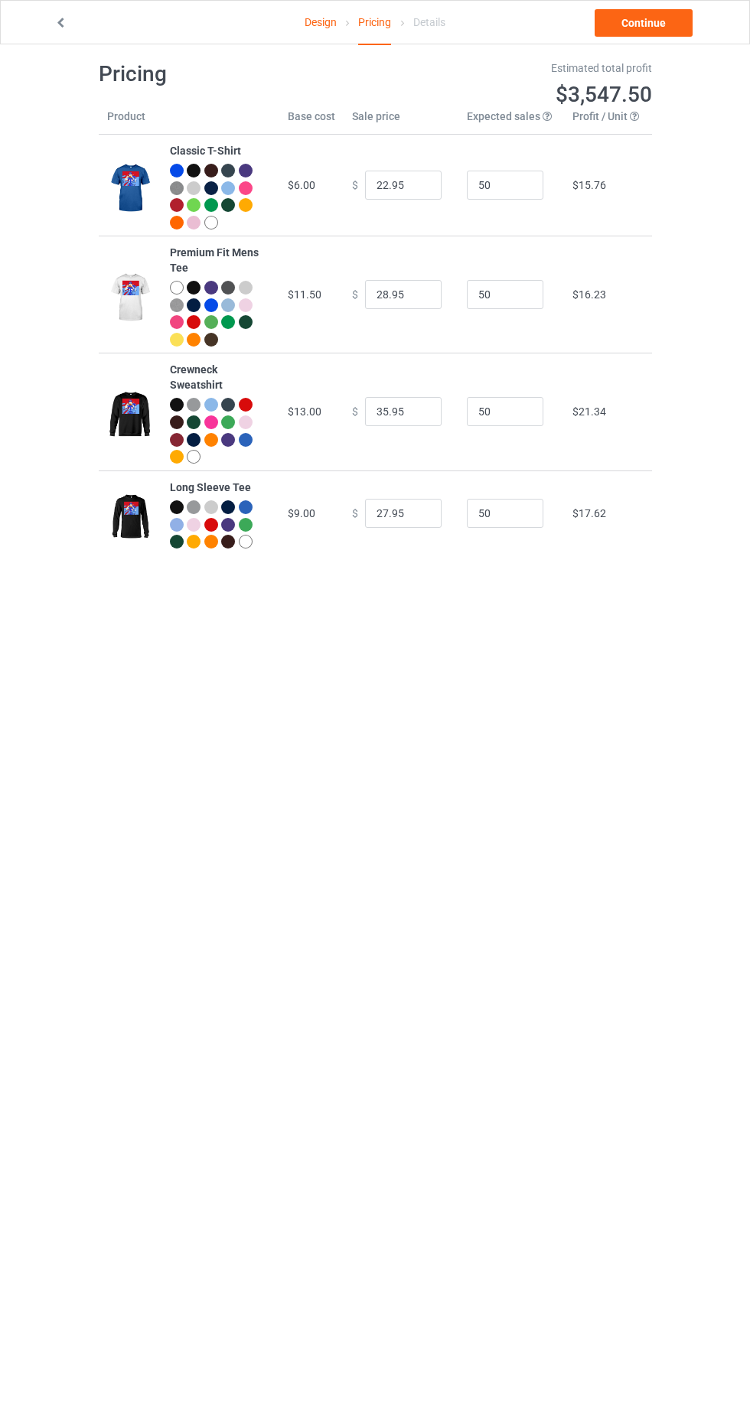
click at [312, 21] on link "Design" at bounding box center [320, 22] width 32 height 43
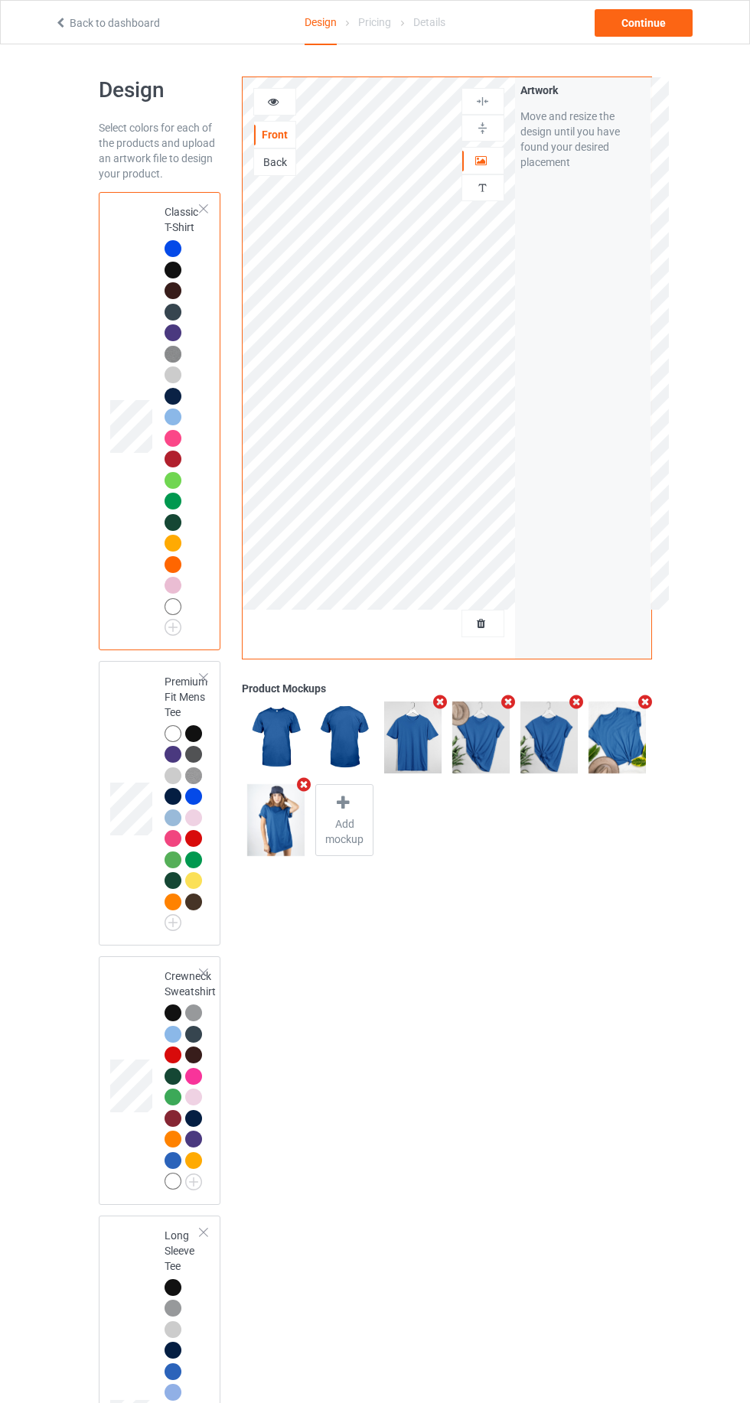
click at [481, 623] on icon at bounding box center [481, 621] width 13 height 11
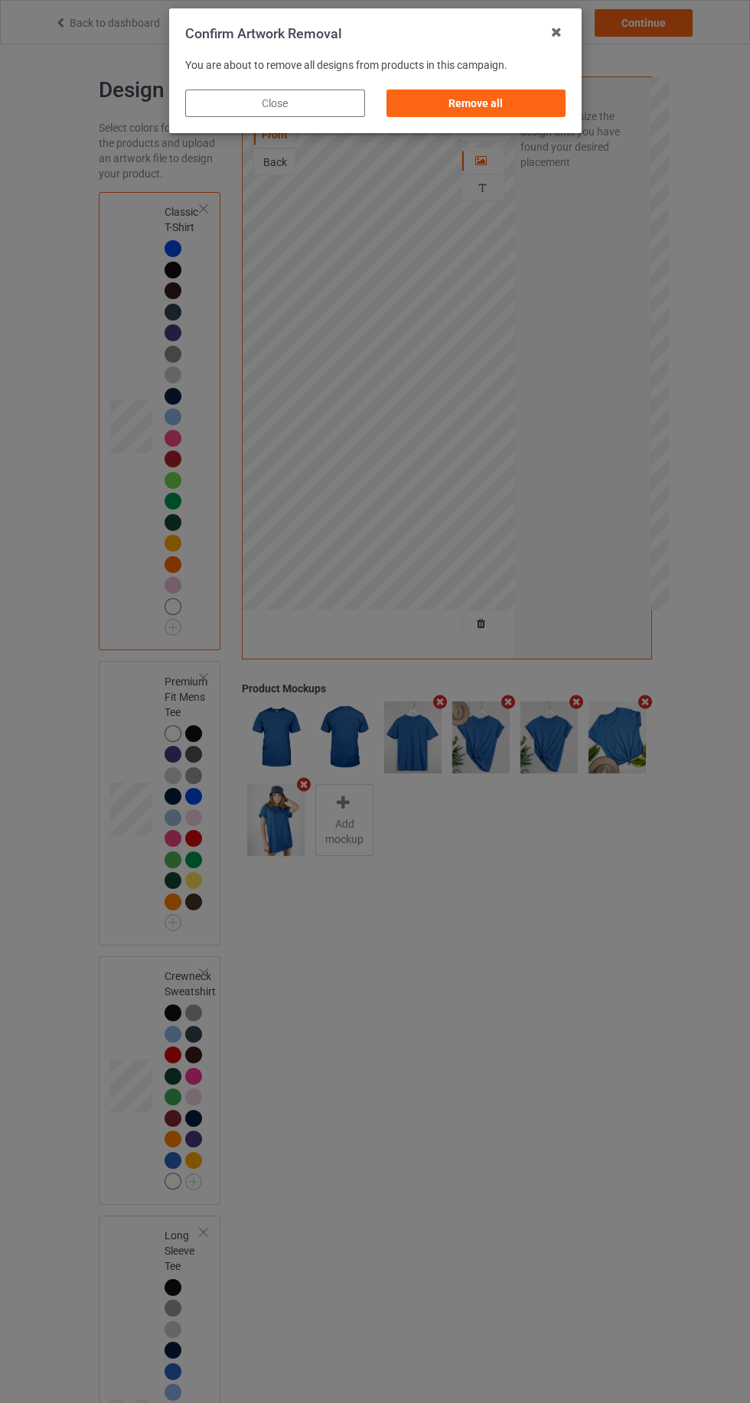
click at [446, 98] on div "Remove all" at bounding box center [475, 103] width 180 height 28
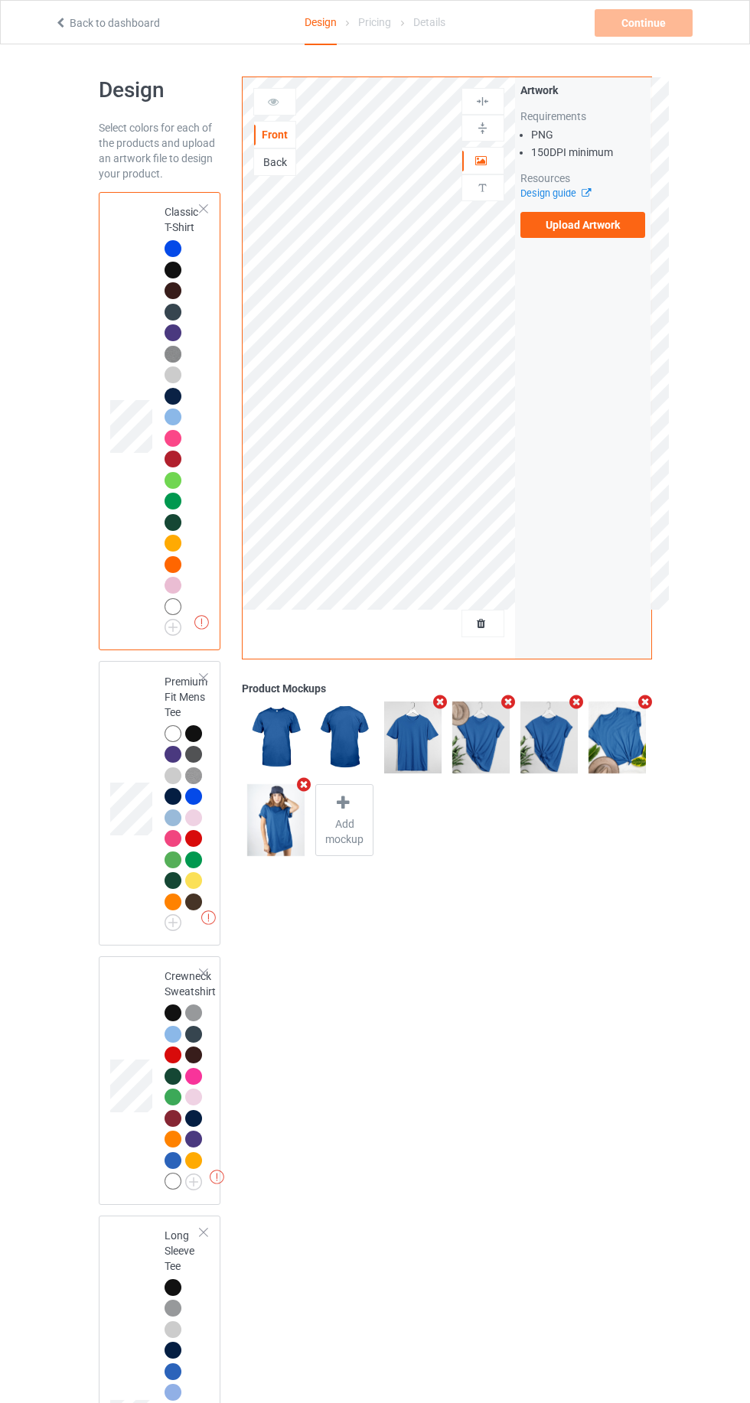
click at [590, 225] on label "Upload Artwork" at bounding box center [582, 225] width 125 height 26
click at [0, 0] on input "Upload Artwork" at bounding box center [0, 0] width 0 height 0
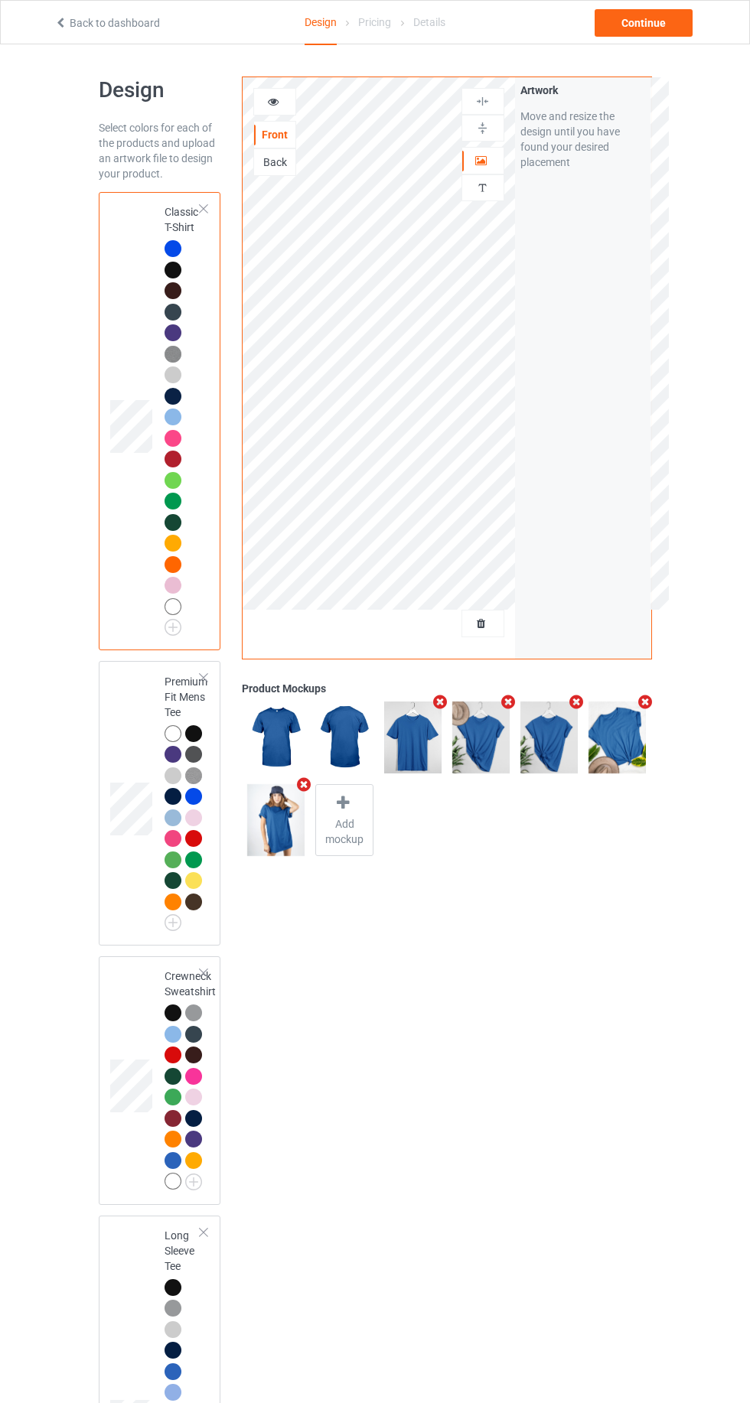
click at [277, 101] on icon at bounding box center [273, 99] width 13 height 11
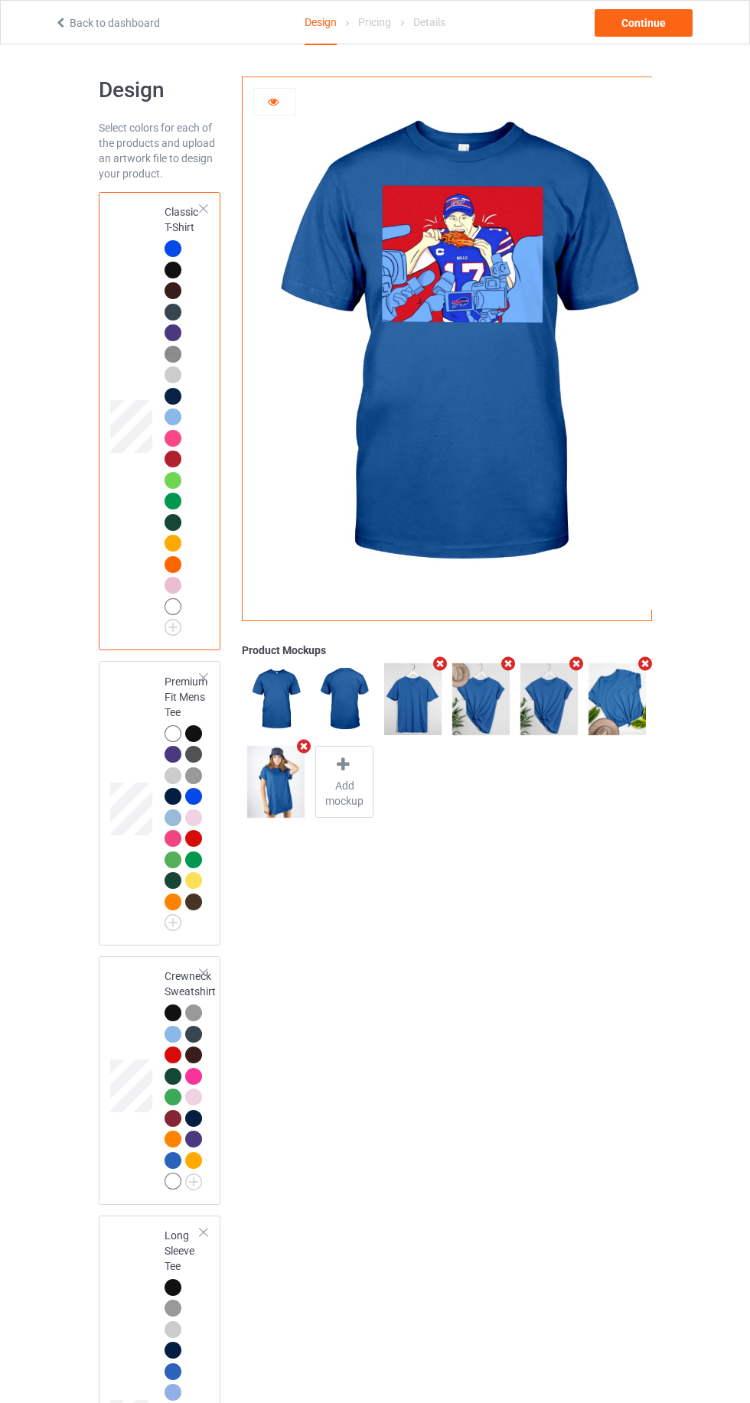
click at [171, 269] on div at bounding box center [172, 270] width 17 height 17
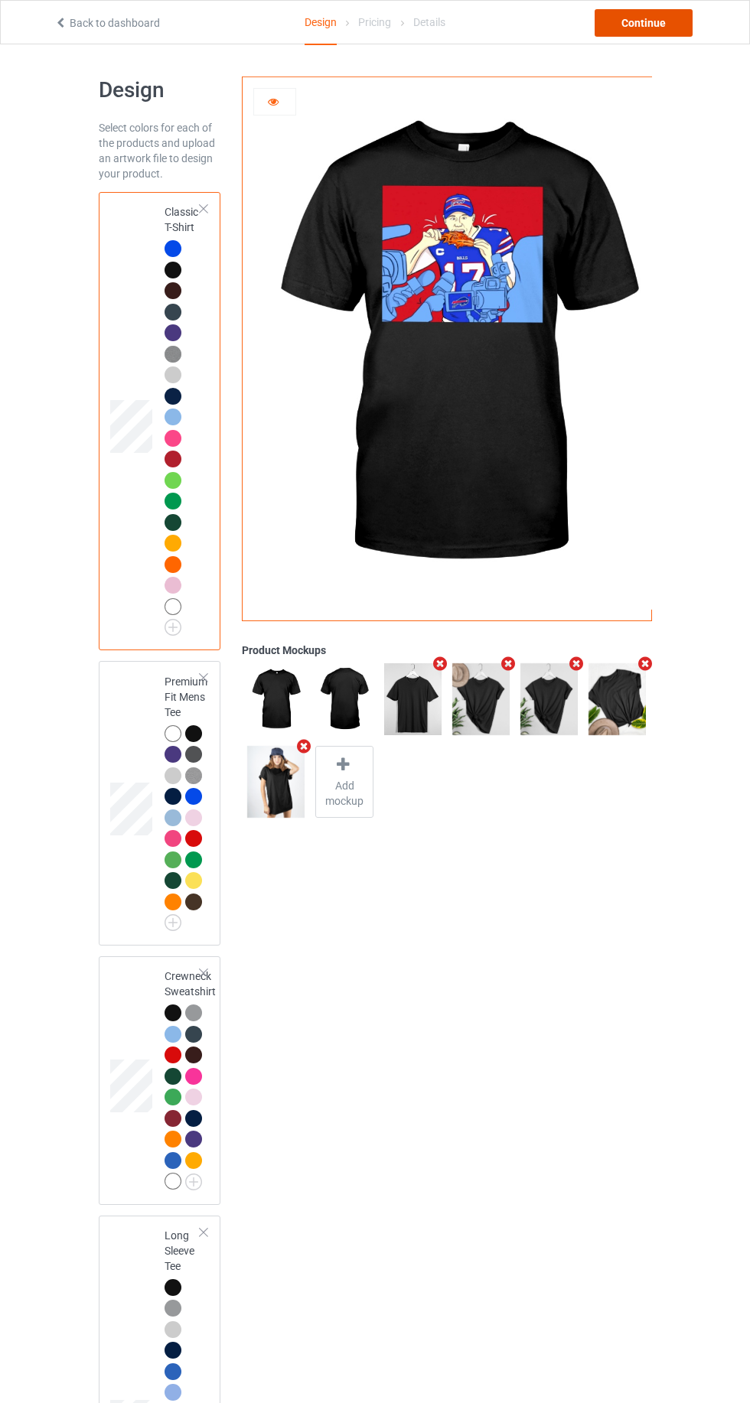
click at [640, 28] on div "Continue" at bounding box center [643, 23] width 98 height 28
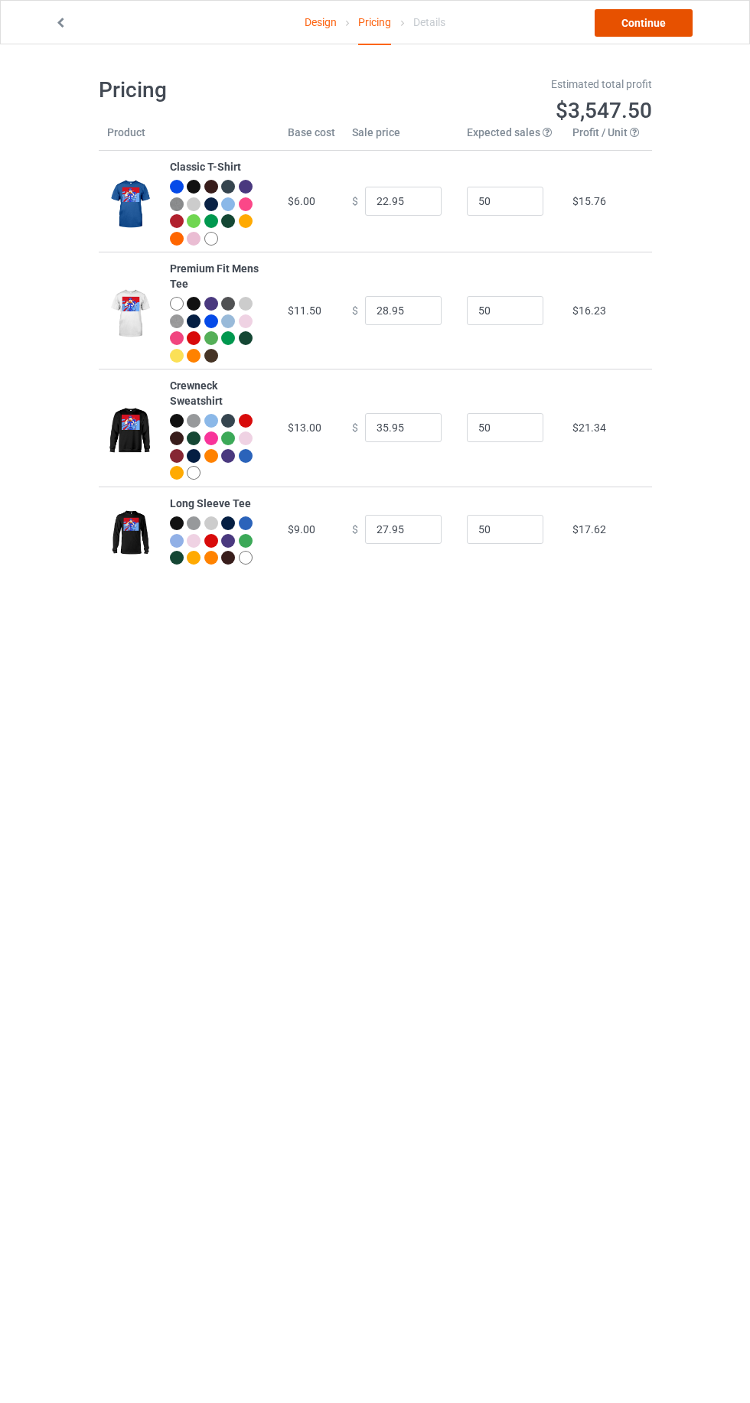
click at [634, 18] on link "Continue" at bounding box center [643, 23] width 98 height 28
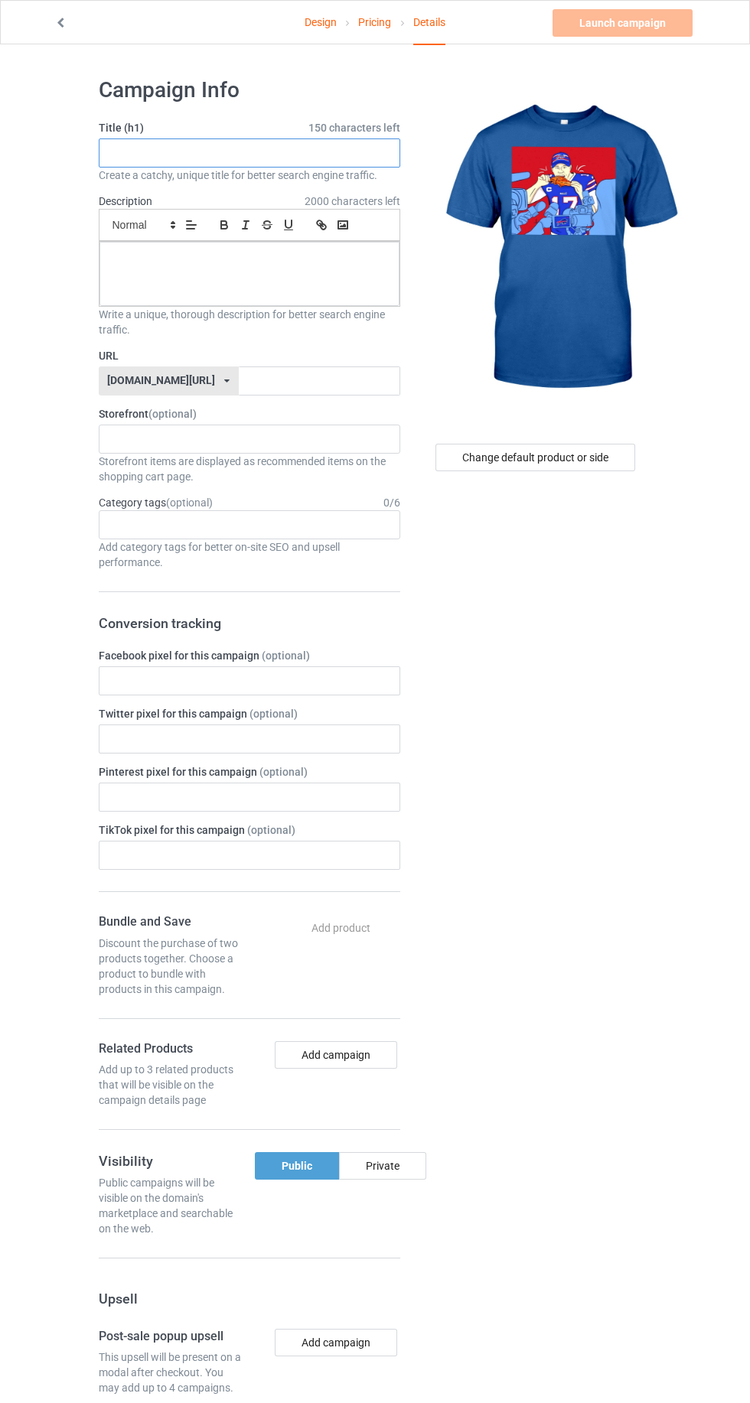
click at [146, 152] on input "text" at bounding box center [249, 152] width 301 height 29
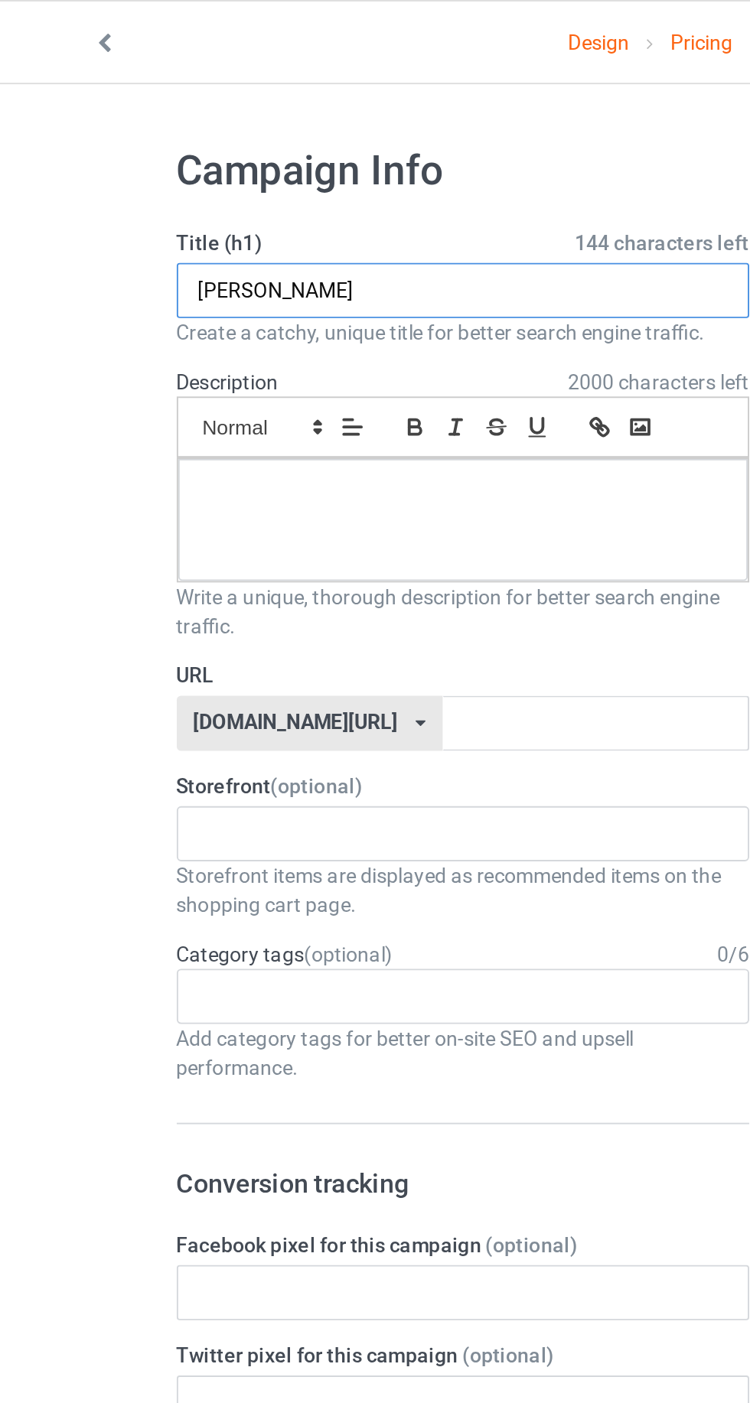
type input "Allen"
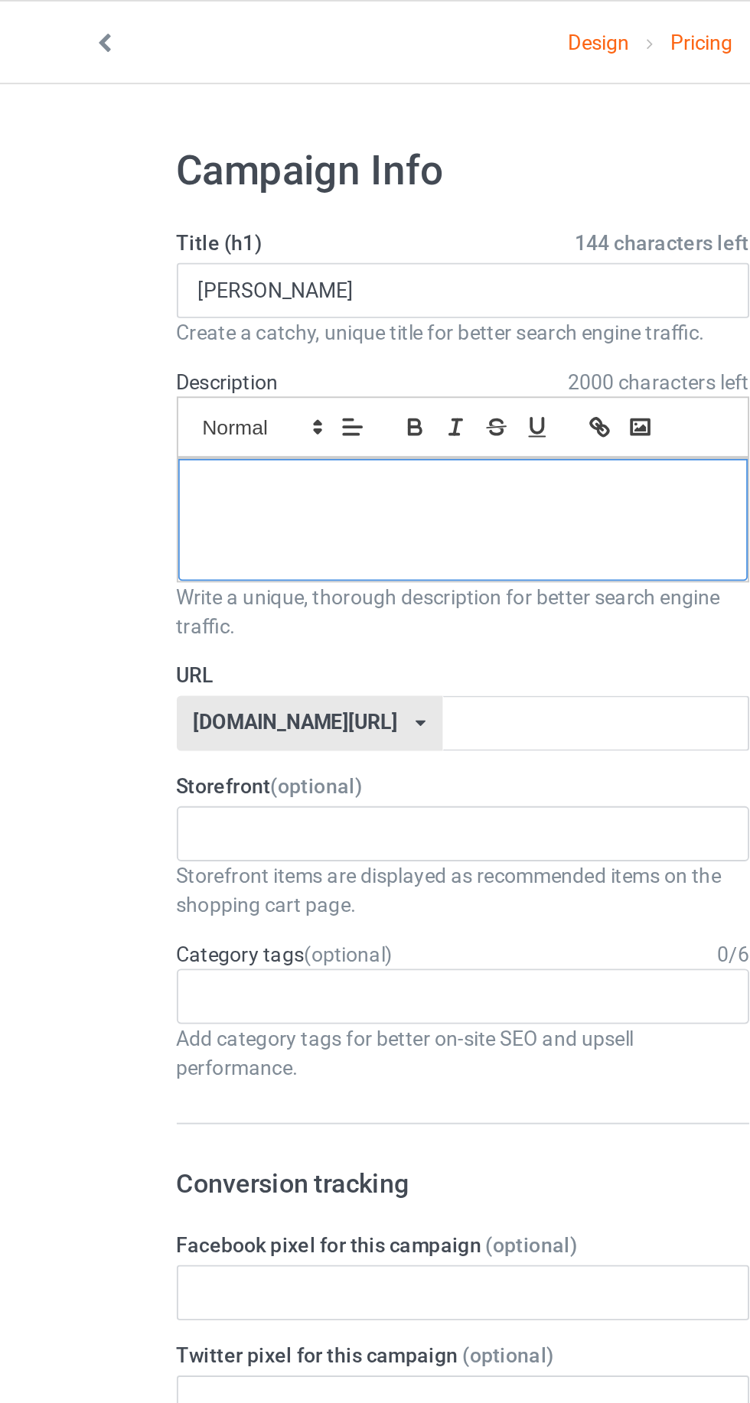
click at [128, 275] on div at bounding box center [249, 274] width 300 height 64
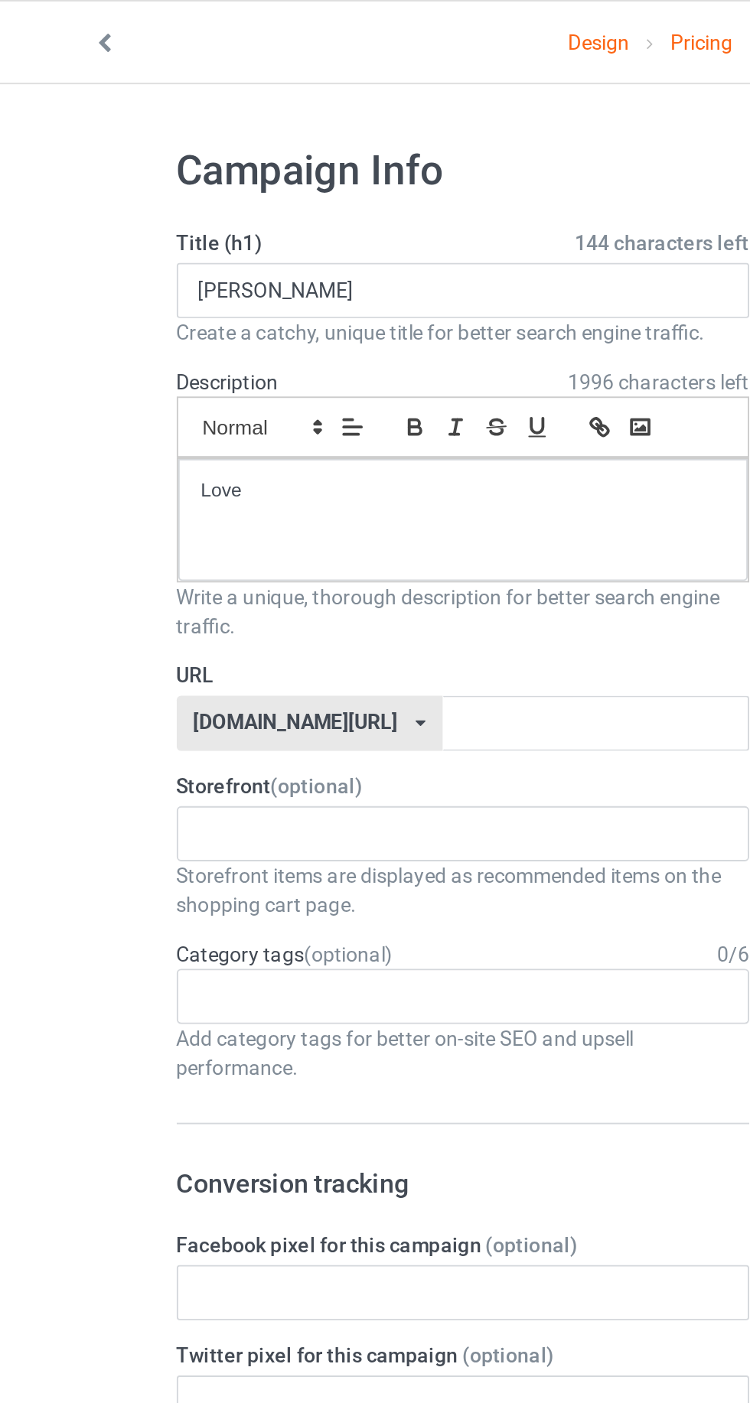
click at [163, 132] on label "Title (h1) 144 characters left" at bounding box center [249, 127] width 301 height 15
click at [159, 151] on input "Allen" at bounding box center [249, 152] width 301 height 29
type input "A"
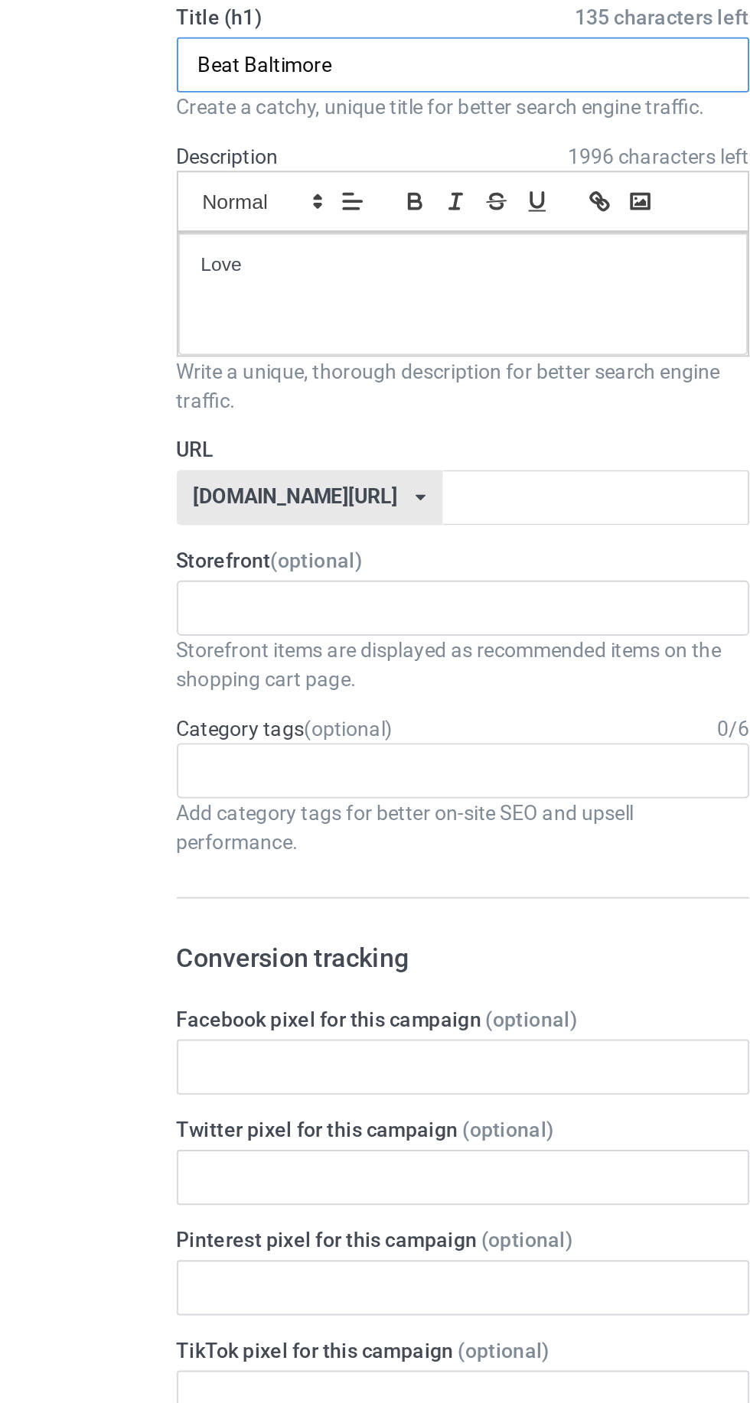
type input "Beat Baltimore"
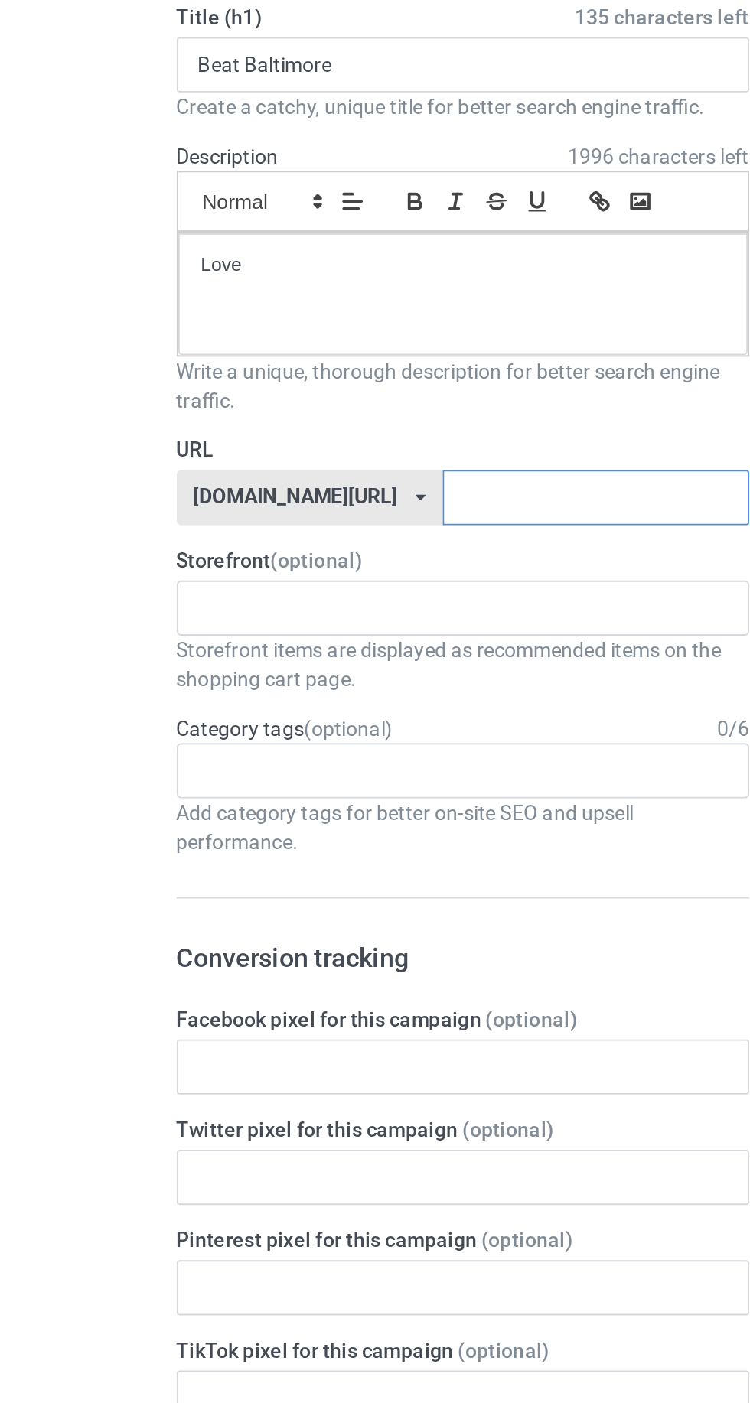
click at [309, 384] on input "text" at bounding box center [319, 380] width 161 height 29
type input "Beatbeat"
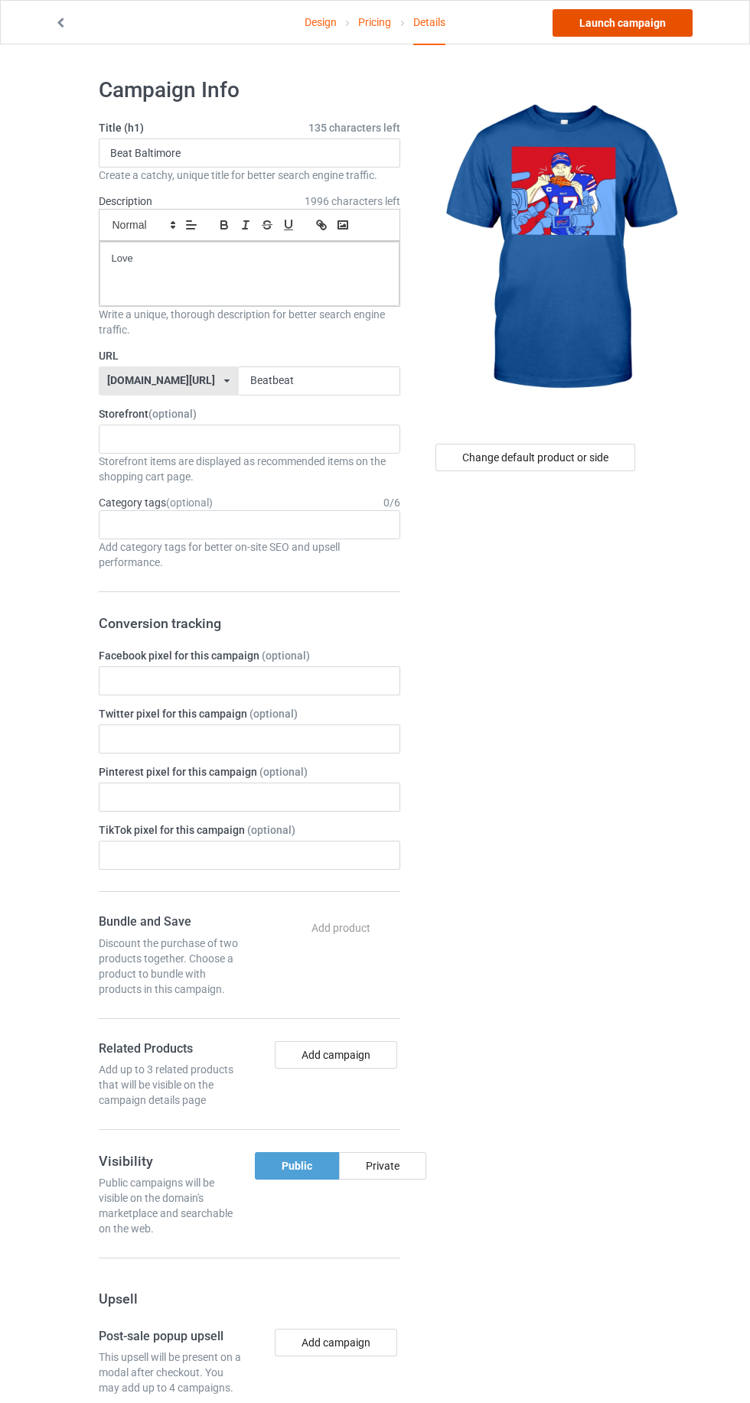
click at [628, 28] on link "Launch campaign" at bounding box center [622, 23] width 140 height 28
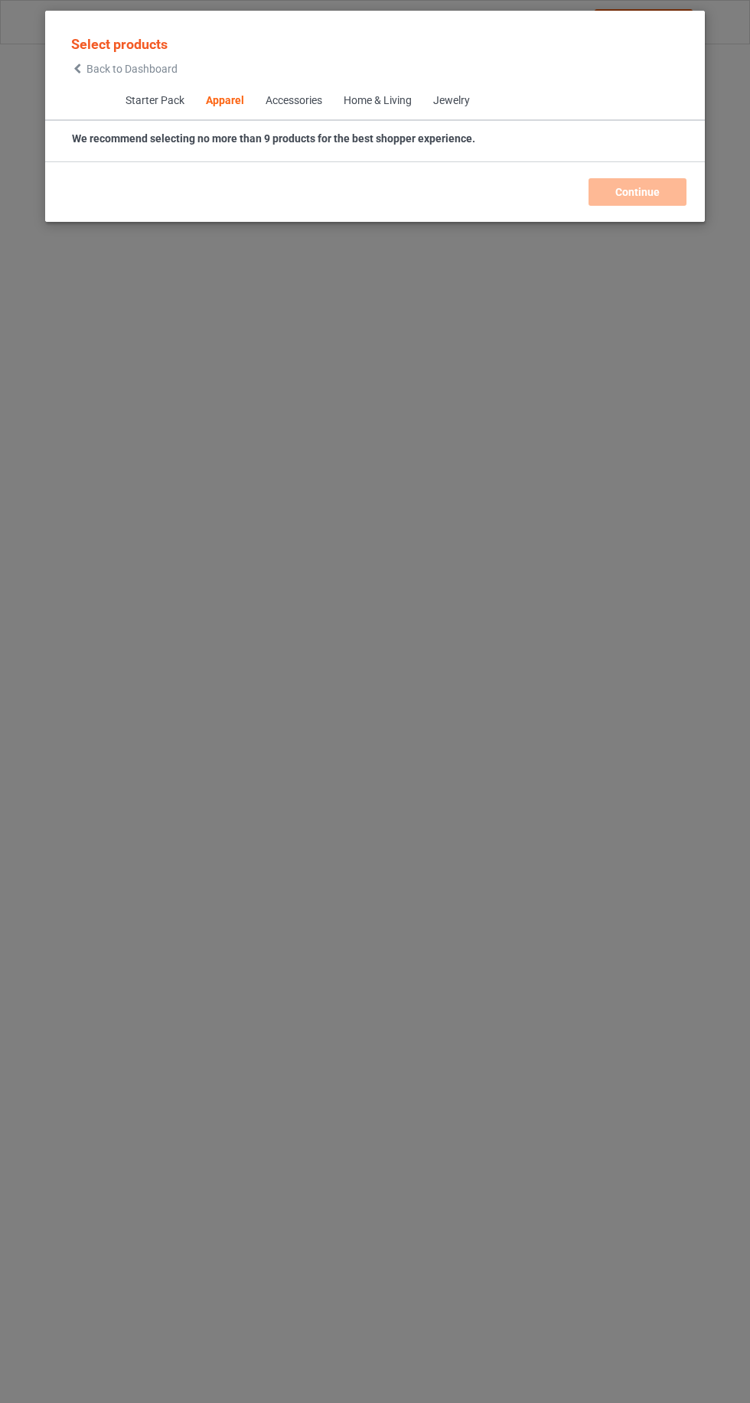
click at [77, 69] on icon at bounding box center [77, 68] width 13 height 11
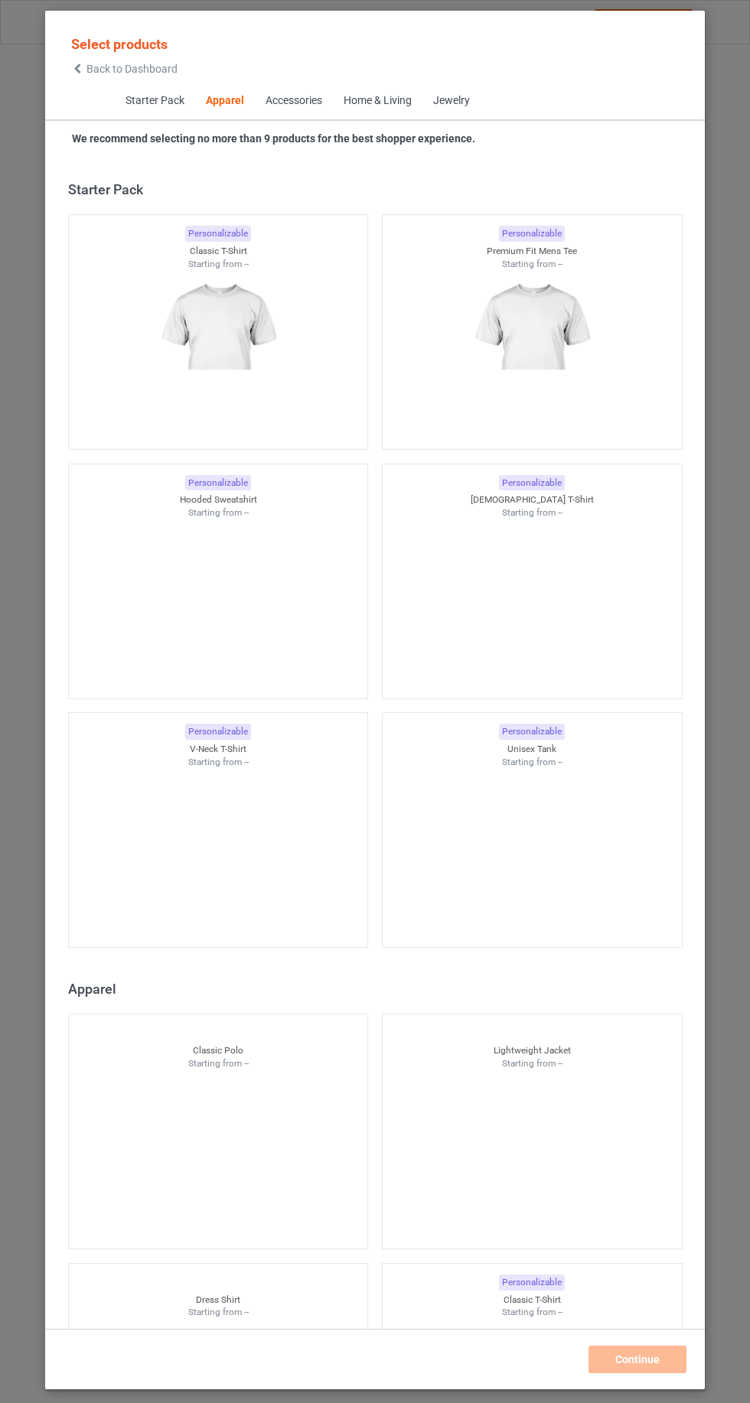
scroll to position [818, 0]
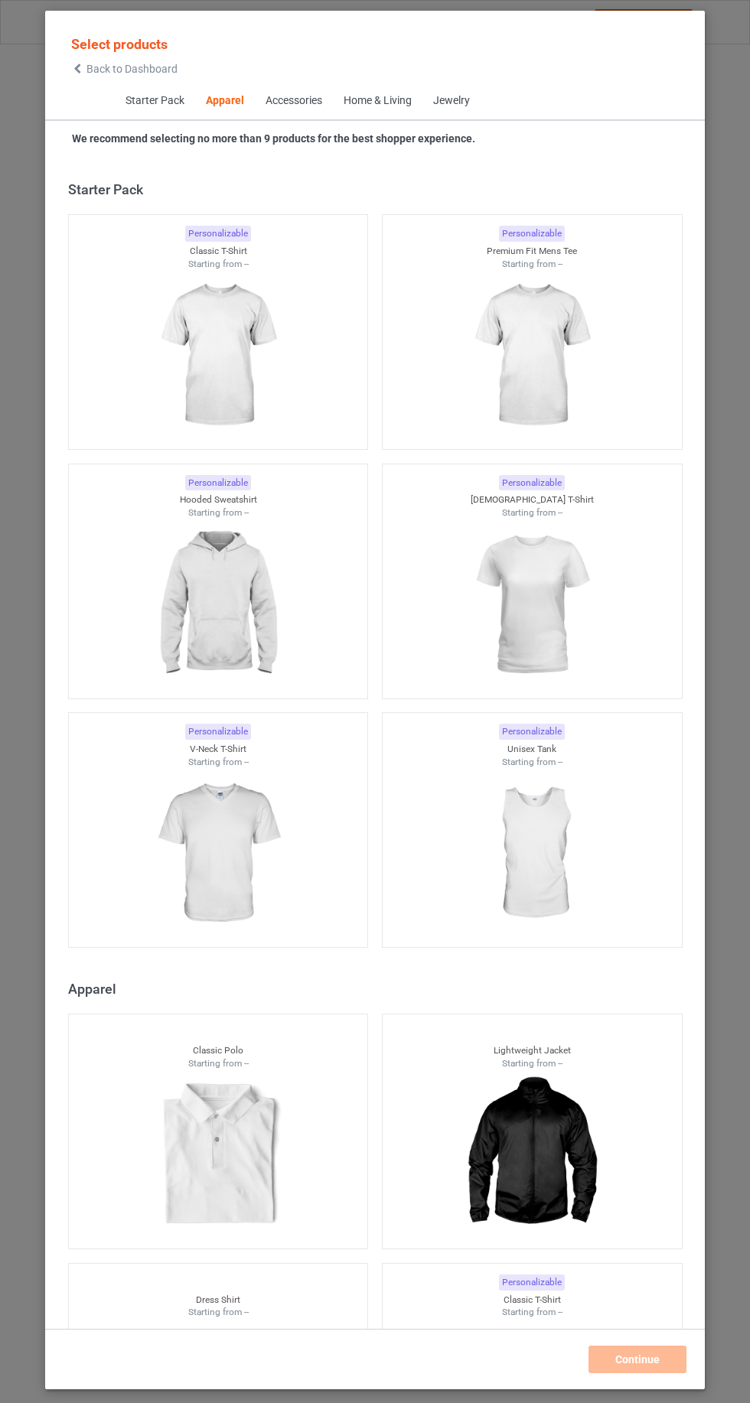
scroll to position [818, 0]
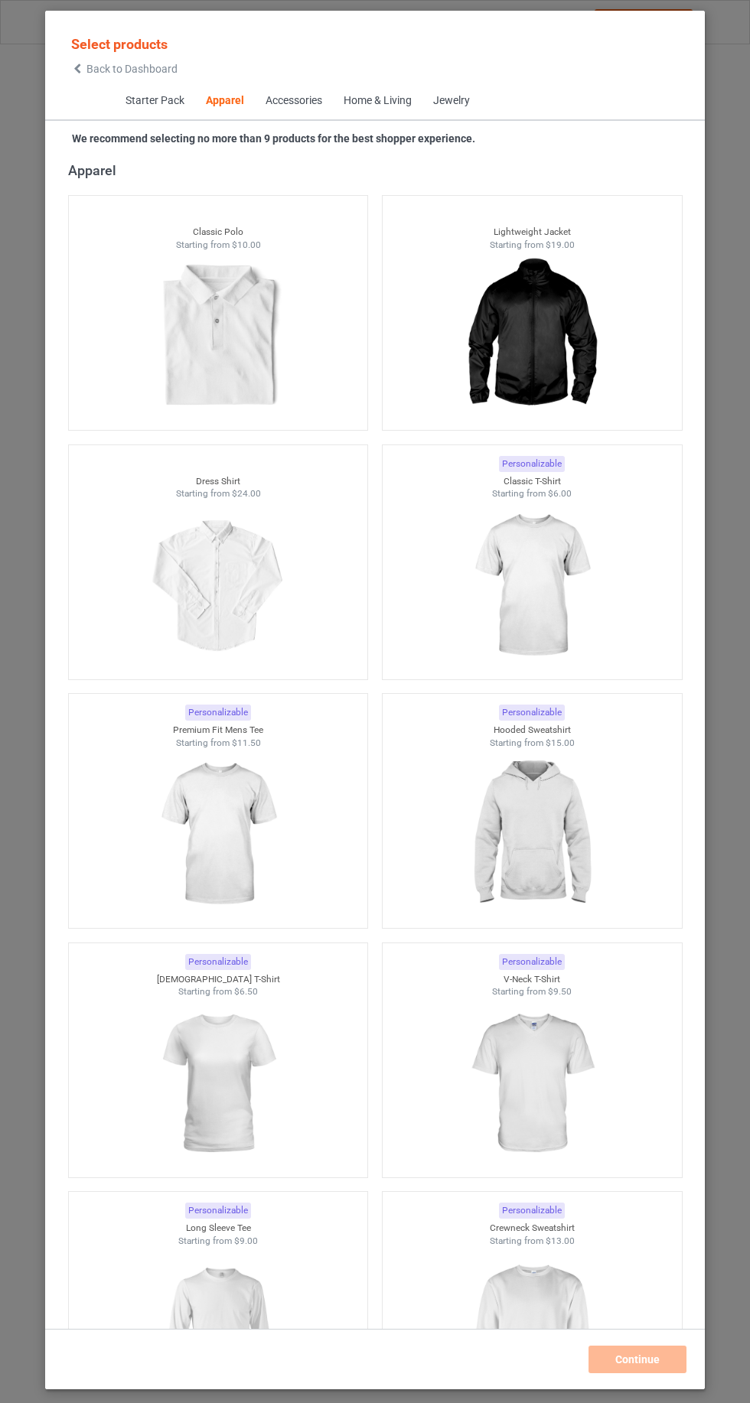
click at [111, 69] on span "Back to Dashboard" at bounding box center [131, 69] width 91 height 12
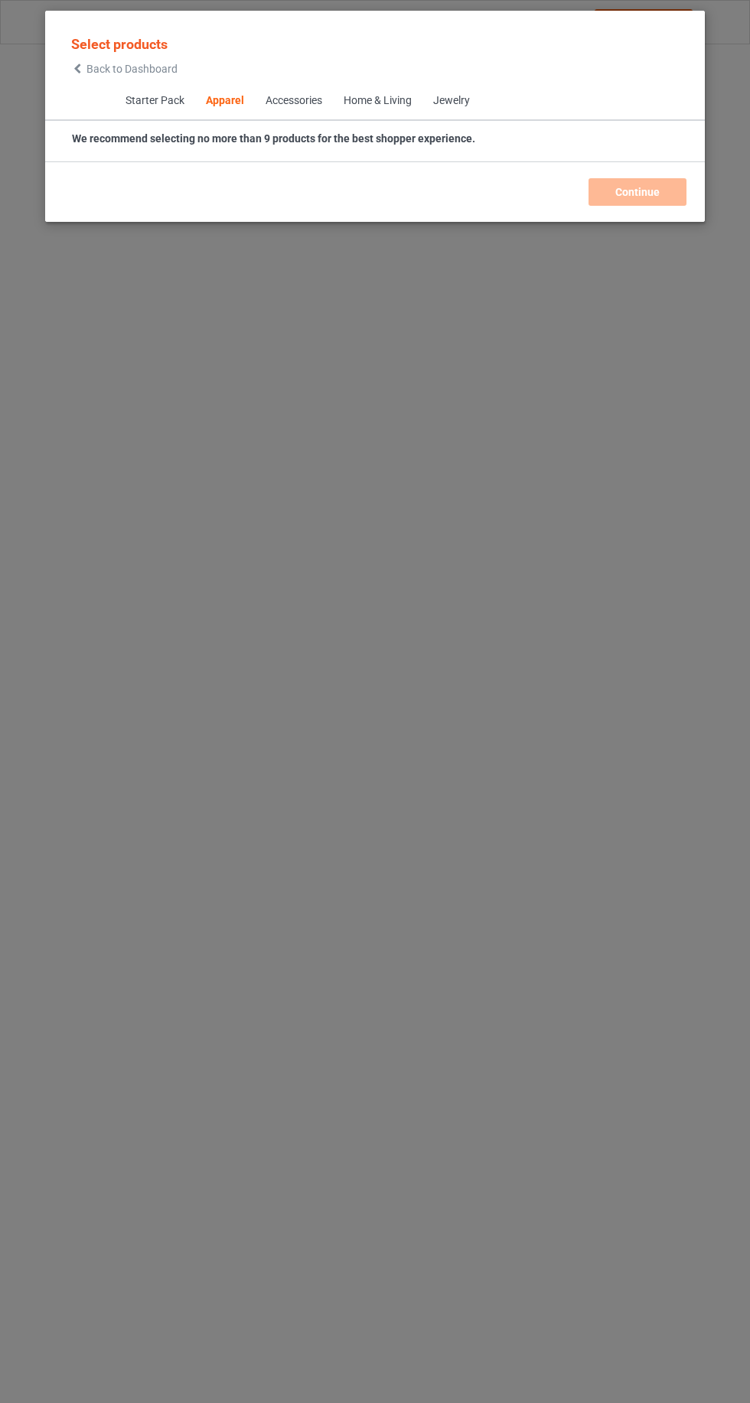
click at [77, 68] on icon at bounding box center [77, 68] width 13 height 11
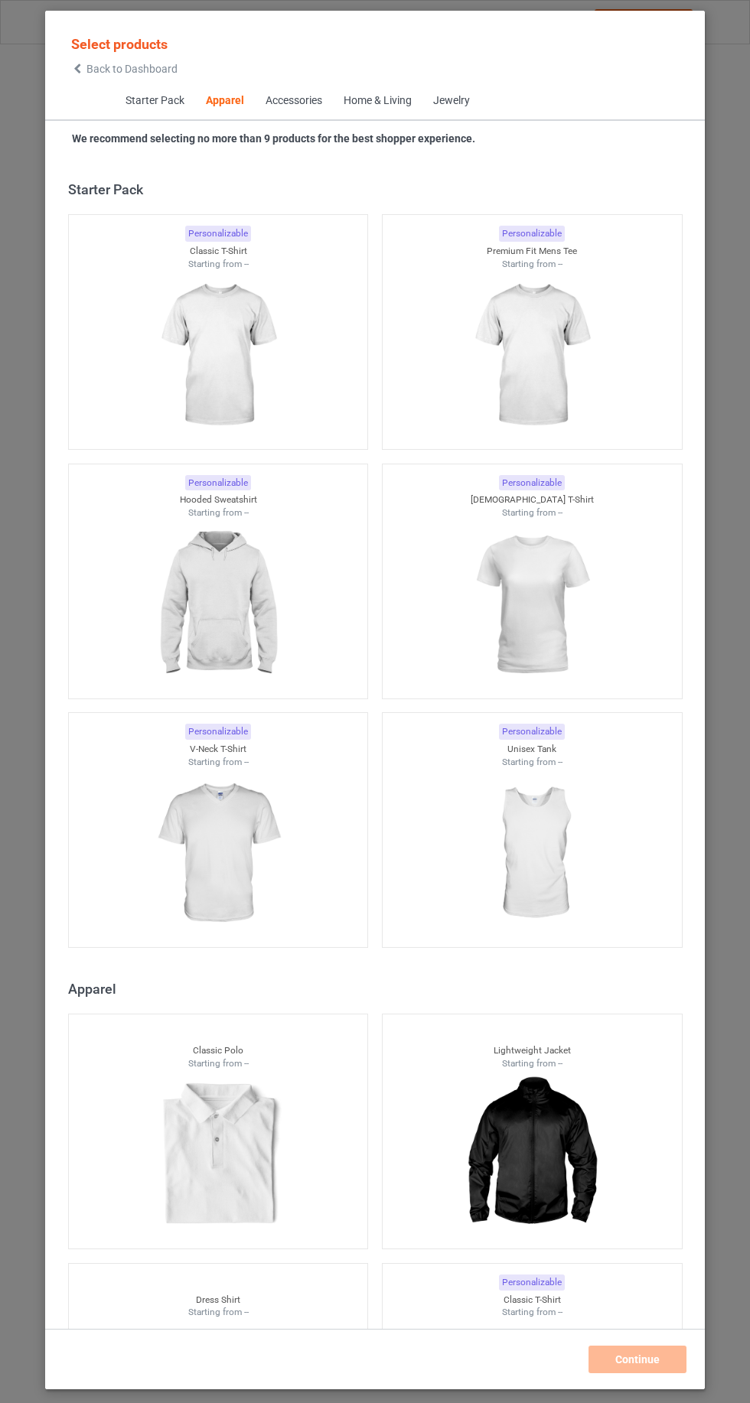
scroll to position [818, 0]
